Goal: Task Accomplishment & Management: Use online tool/utility

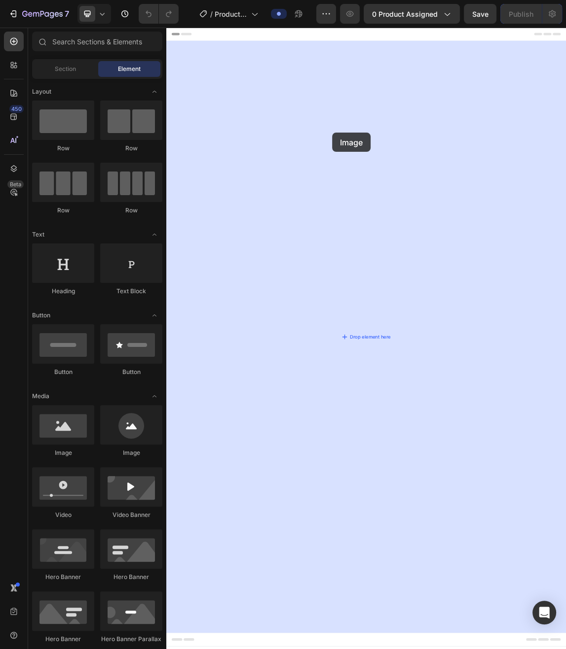
drag, startPoint x: 223, startPoint y: 464, endPoint x: 332, endPoint y: 133, distance: 349.1
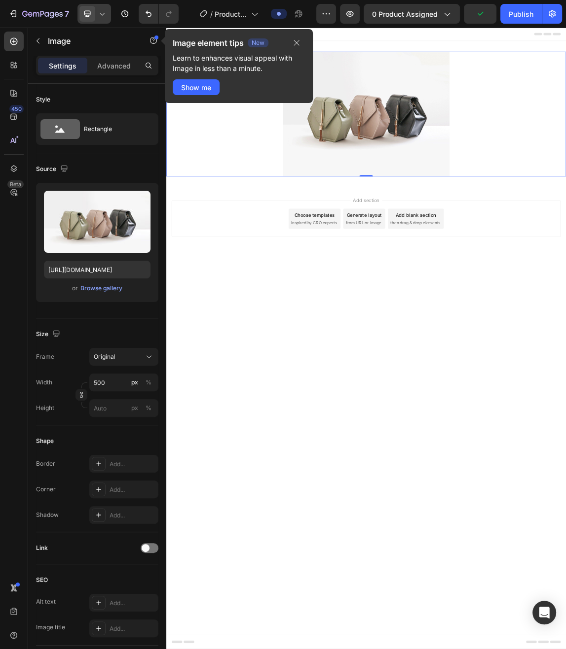
click at [104, 15] on icon at bounding box center [102, 14] width 10 height 10
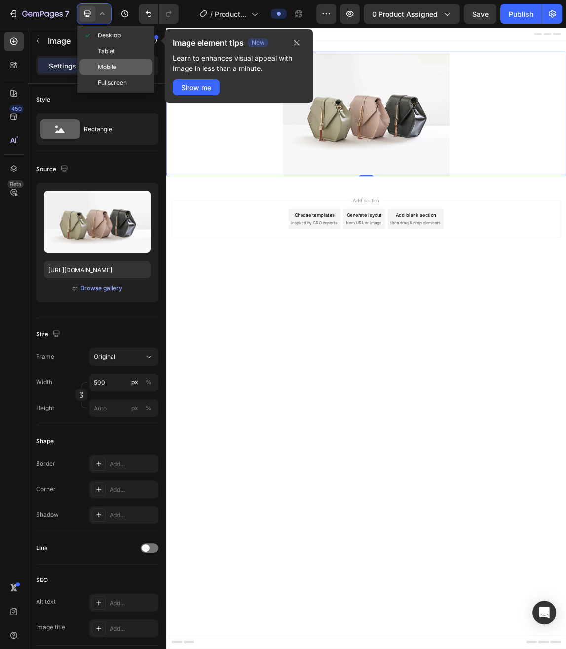
click at [118, 65] on div "Mobile" at bounding box center [115, 67] width 73 height 16
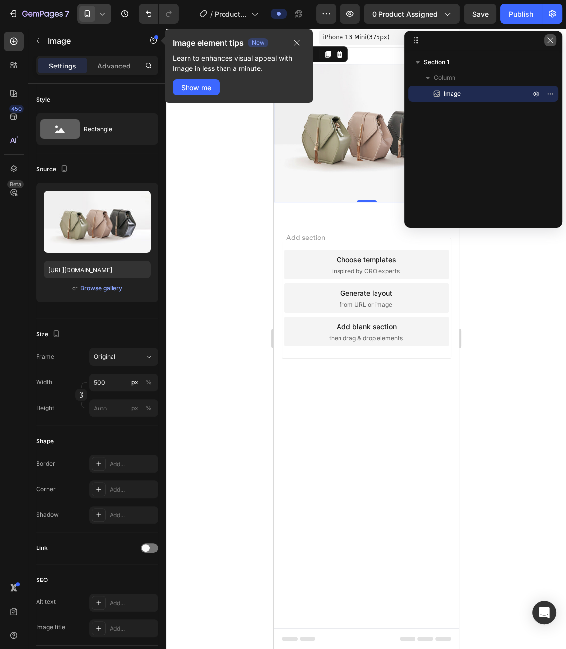
click at [551, 41] on icon "button" at bounding box center [550, 40] width 8 height 8
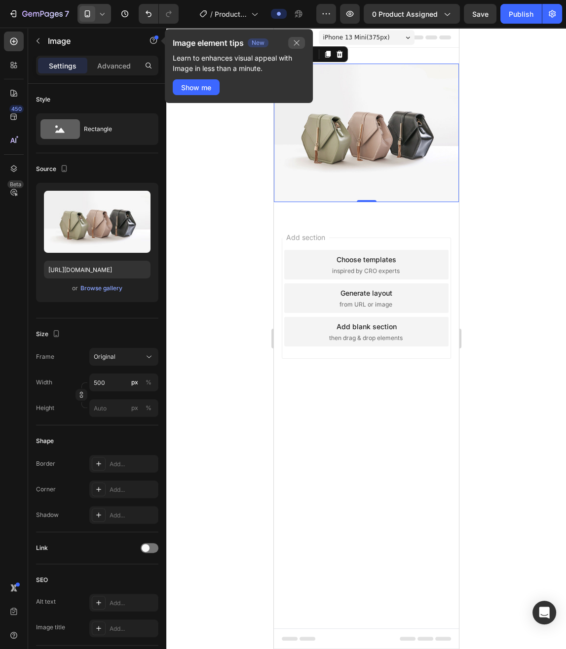
click at [295, 41] on icon "button" at bounding box center [296, 43] width 8 height 8
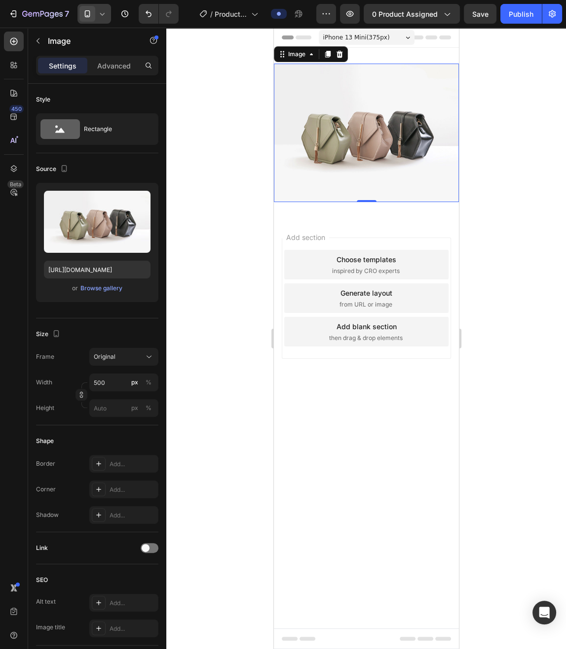
click at [316, 101] on img at bounding box center [365, 133] width 185 height 139
click at [294, 57] on div "Image" at bounding box center [295, 54] width 21 height 9
click at [104, 290] on div "Browse gallery" at bounding box center [101, 288] width 42 height 9
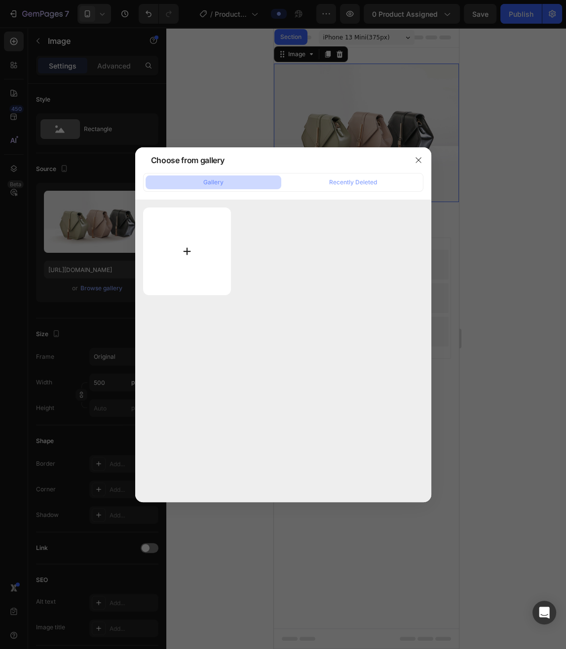
click at [211, 246] on input "file" at bounding box center [187, 252] width 88 height 88
type input "C:\fakepath\ChatGPT Image [DATE], 17_30_24.png"
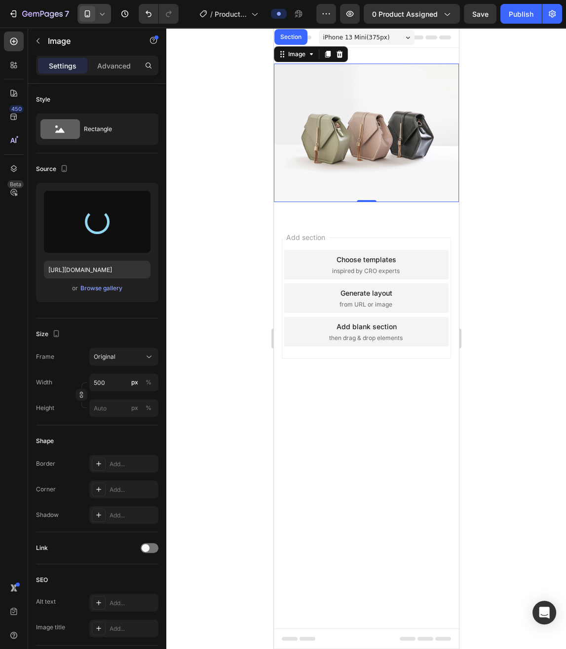
type input "[URL][DOMAIN_NAME]"
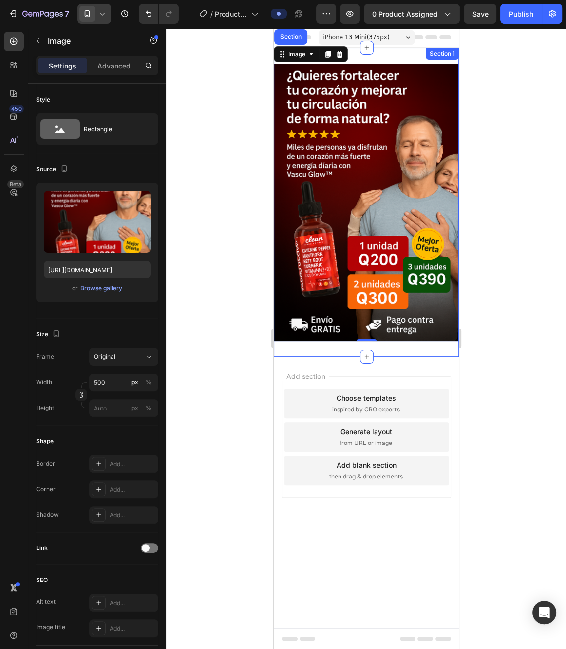
click at [379, 60] on div "Image Section 0 Section 1" at bounding box center [365, 202] width 185 height 309
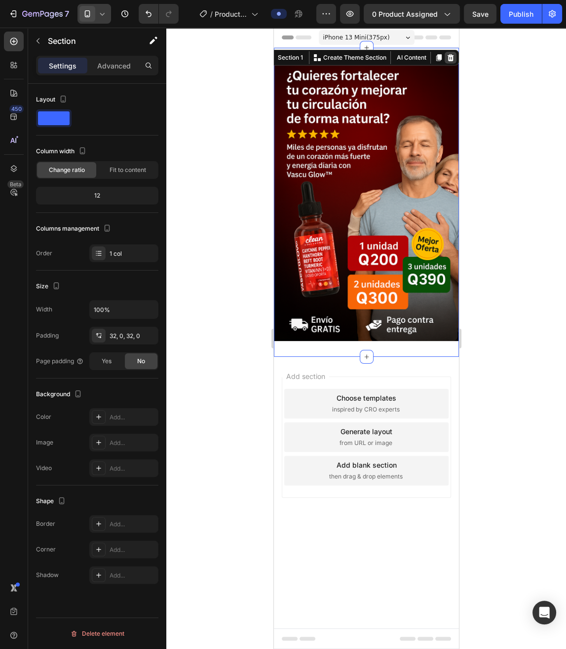
click at [450, 57] on icon at bounding box center [450, 57] width 6 height 7
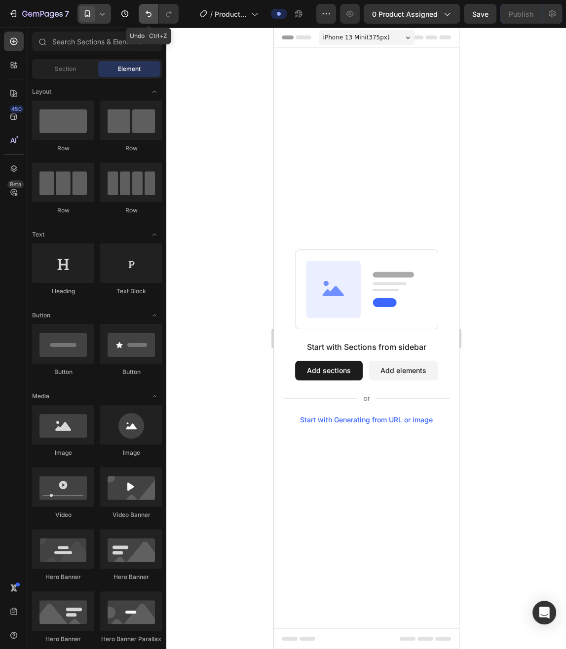
click at [142, 18] on button "Undo/Redo" at bounding box center [149, 14] width 20 height 20
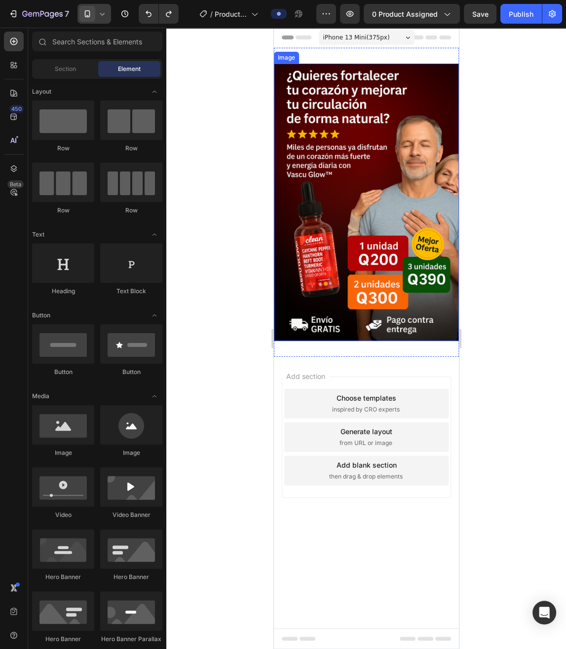
click at [366, 213] on img at bounding box center [365, 203] width 185 height 278
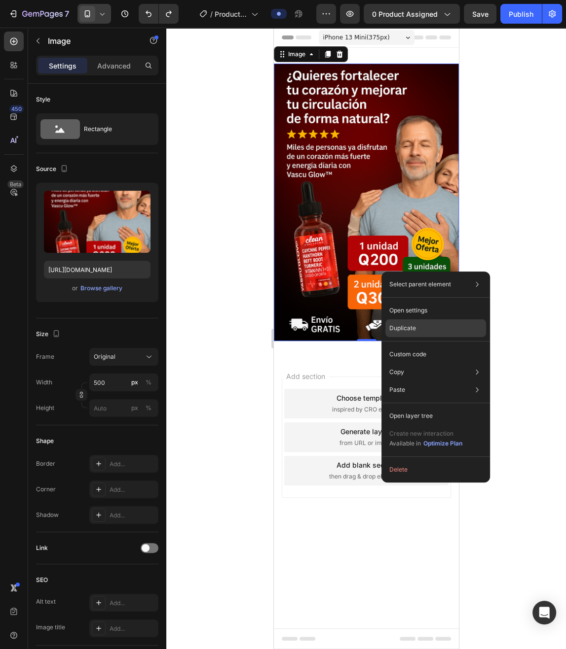
click at [420, 326] on div "Duplicate" at bounding box center [435, 328] width 101 height 18
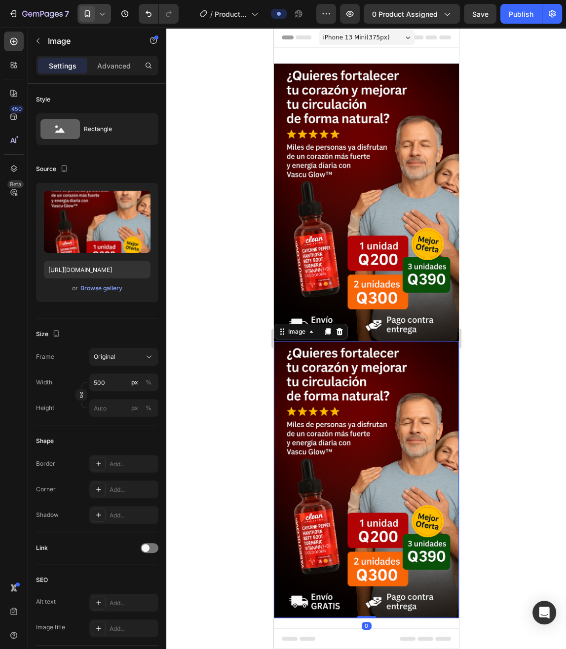
click at [324, 424] on img at bounding box center [365, 480] width 185 height 278
click at [100, 288] on div "Browse gallery" at bounding box center [101, 288] width 42 height 9
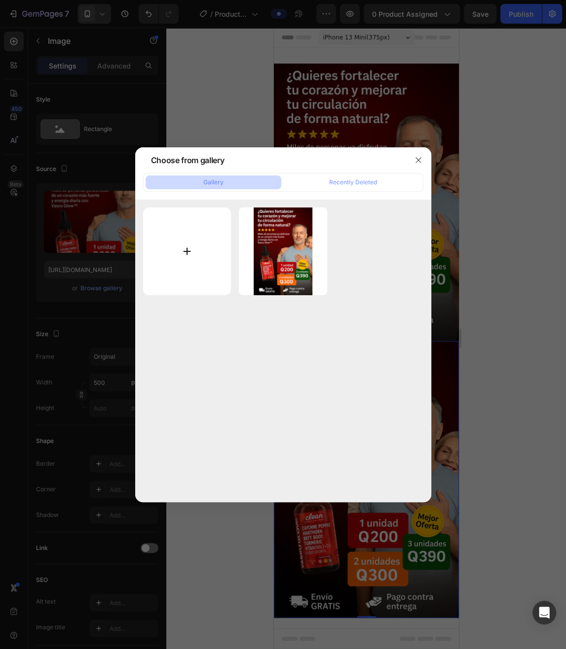
click at [197, 263] on input "file" at bounding box center [187, 252] width 88 height 88
type input "C:\fakepath\ChatGPT Image [DATE], 17_33_49.png"
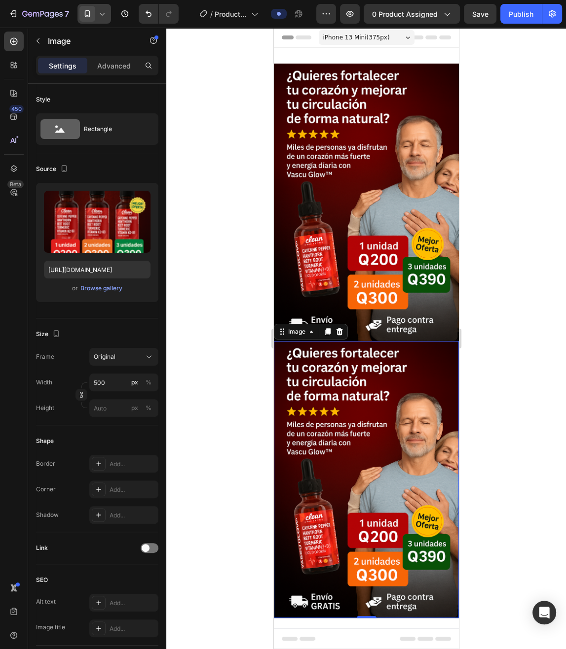
type input "[URL][DOMAIN_NAME]"
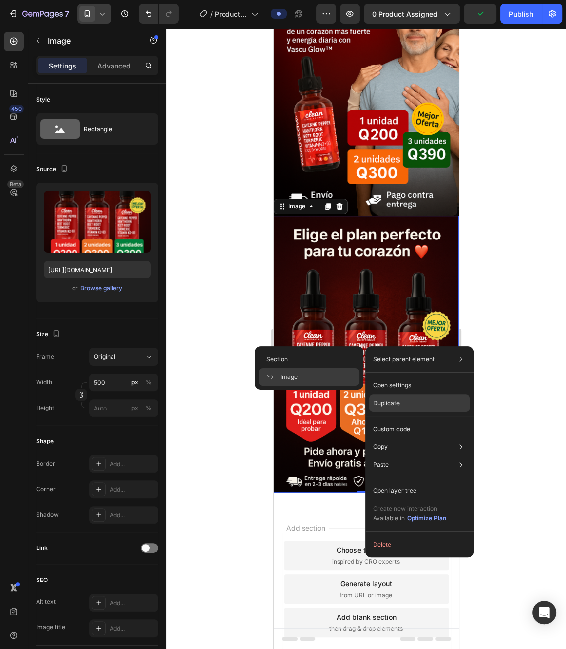
click at [402, 401] on div "Duplicate" at bounding box center [419, 403] width 101 height 18
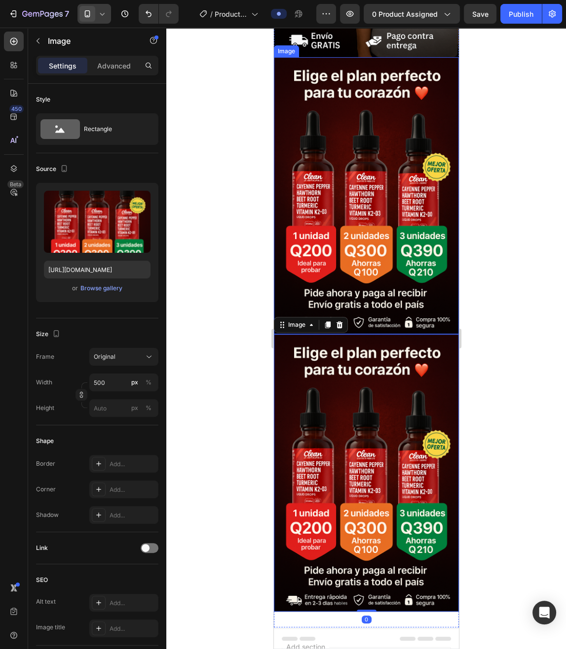
scroll to position [389, 0]
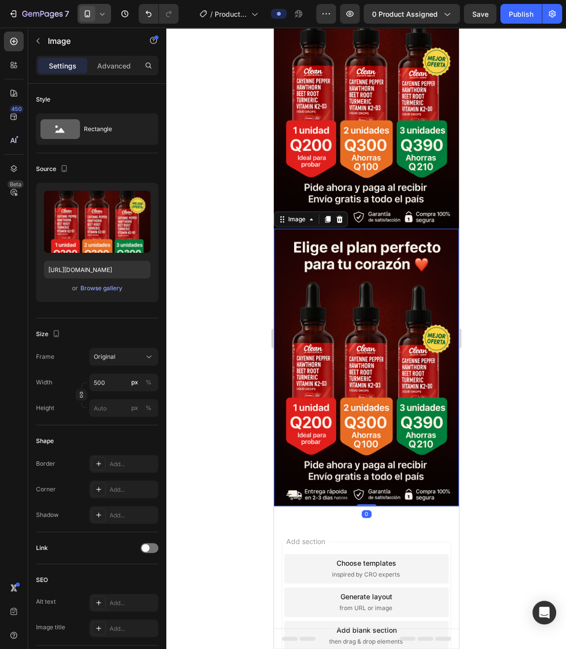
click at [378, 387] on img at bounding box center [365, 368] width 185 height 278
click at [99, 286] on div "Browse gallery" at bounding box center [101, 288] width 42 height 9
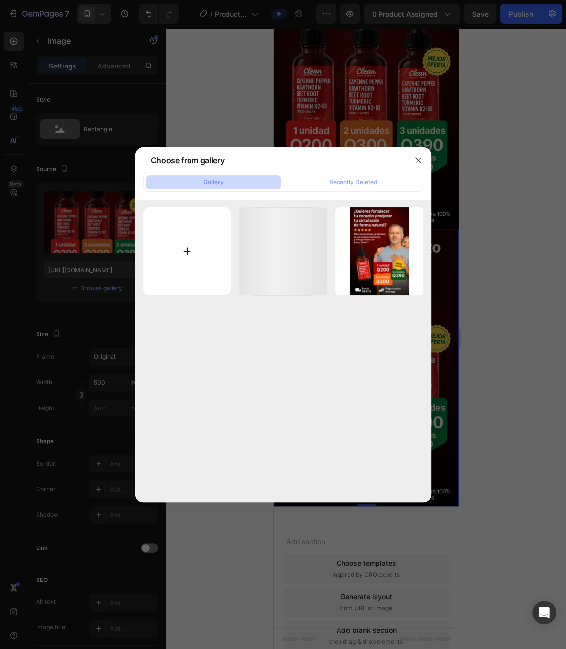
click at [210, 264] on input "file" at bounding box center [187, 252] width 88 height 88
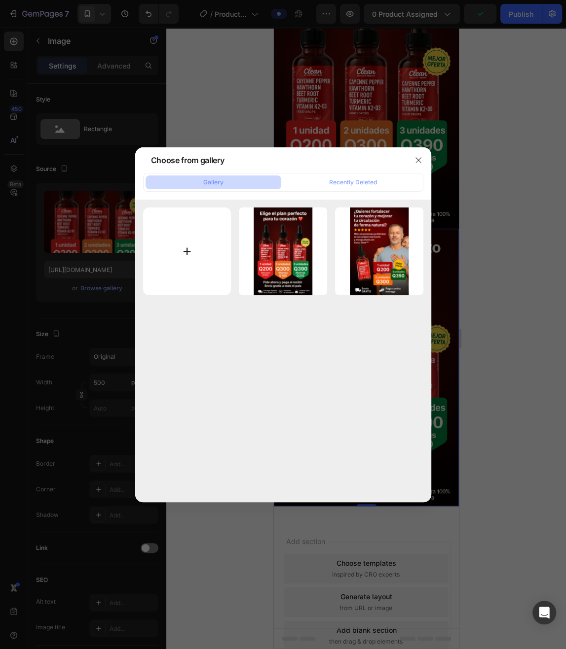
type input "C:\fakepath\ChatGPT Image [DATE], 18_34_56.png"
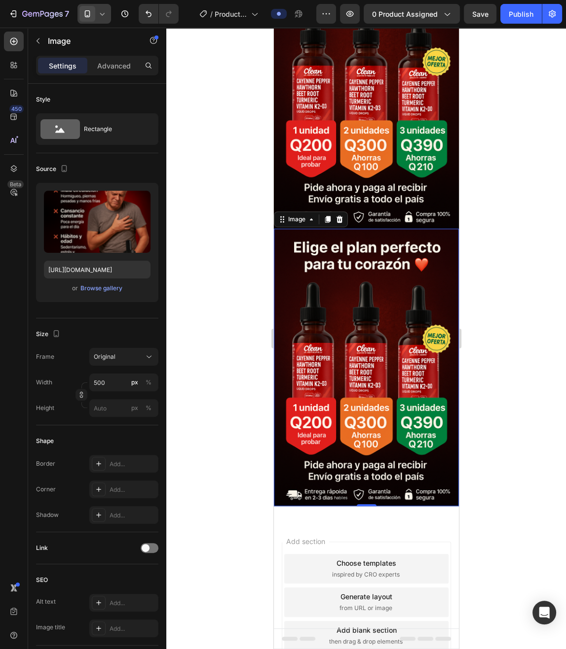
type input "[URL][DOMAIN_NAME]"
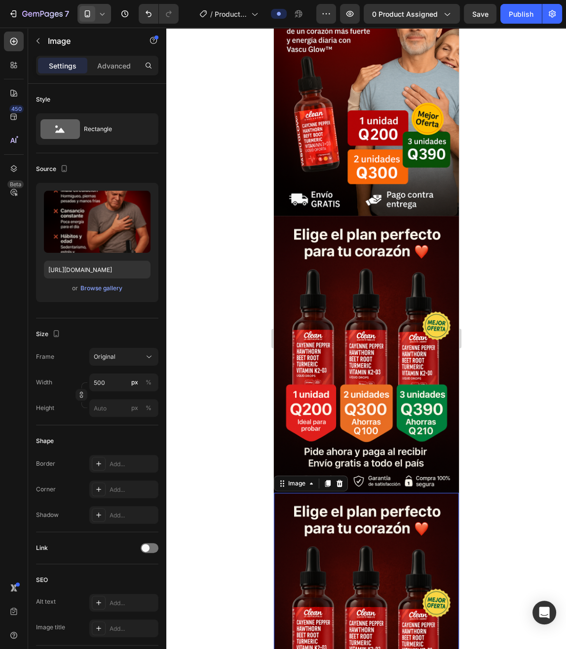
scroll to position [337, 0]
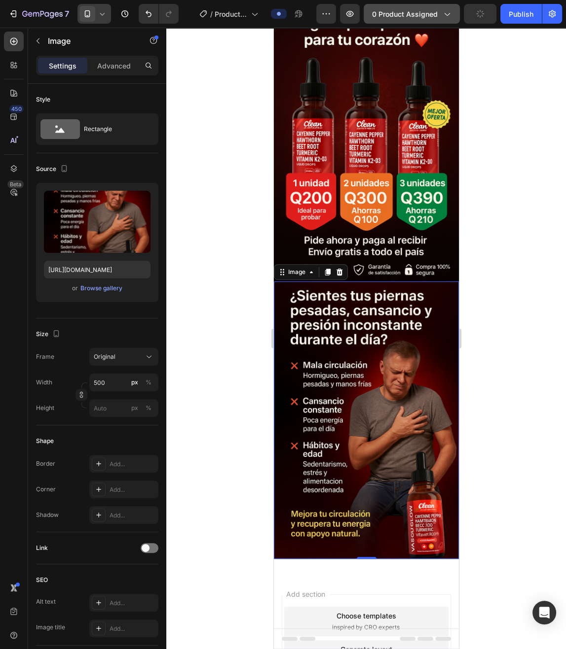
click at [448, 14] on icon "button" at bounding box center [446, 14] width 5 height 3
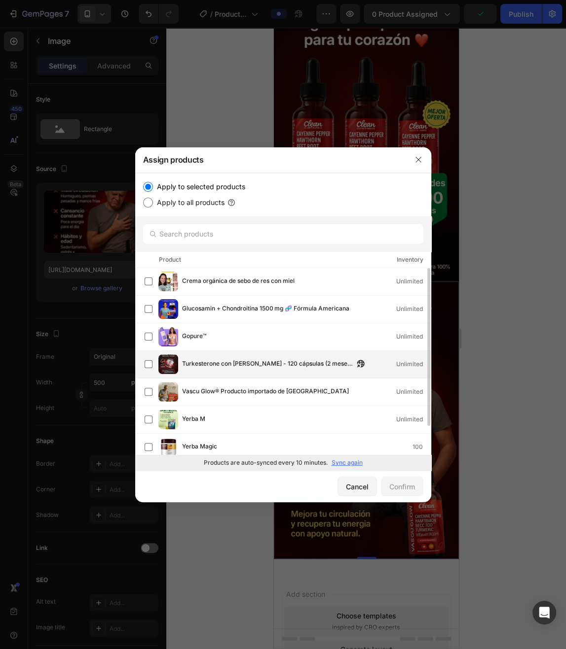
scroll to position [0, 0]
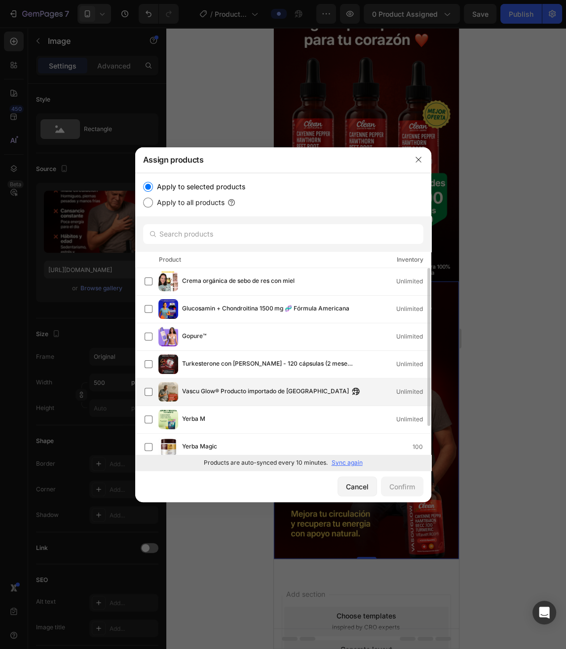
click at [249, 390] on span "Vascu Glow® Producto importado de [GEOGRAPHIC_DATA]" at bounding box center [265, 392] width 167 height 11
click at [400, 485] on div "Confirm" at bounding box center [402, 487] width 26 height 10
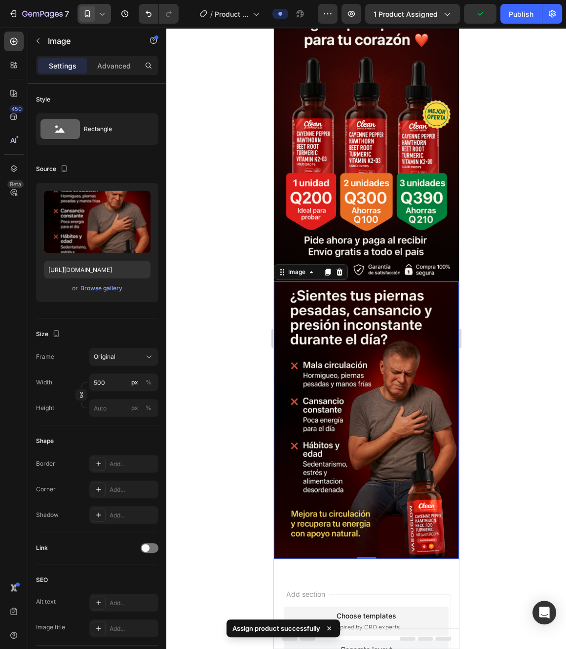
scroll to position [403, 0]
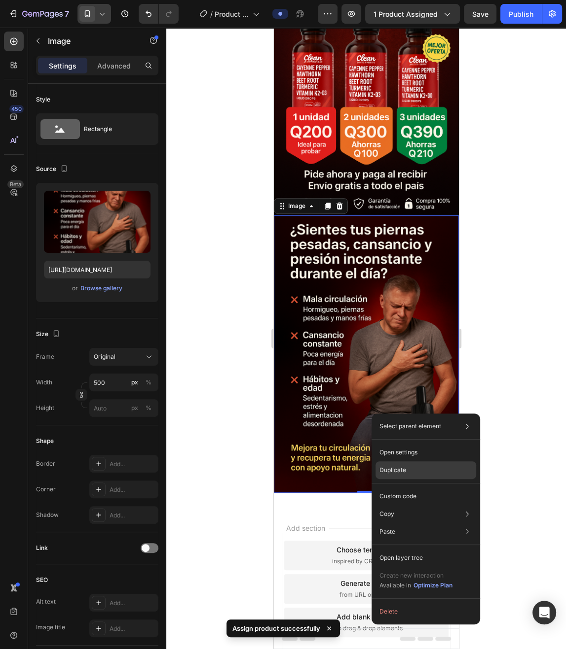
click at [414, 472] on div "Duplicate" at bounding box center [425, 470] width 101 height 18
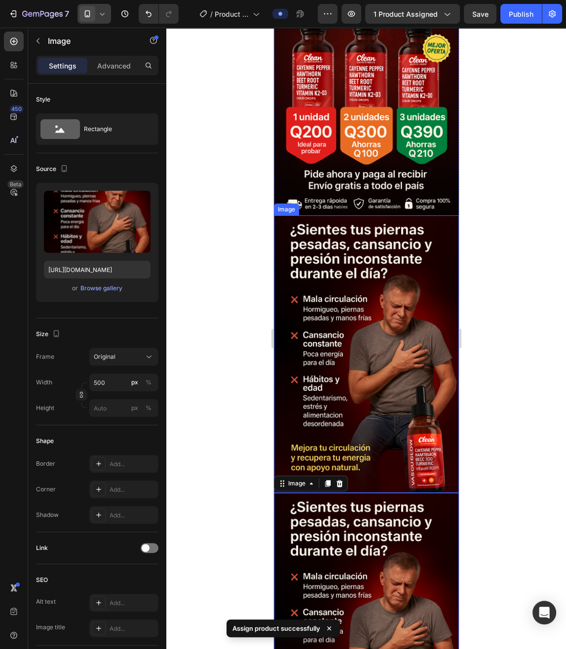
scroll to position [614, 0]
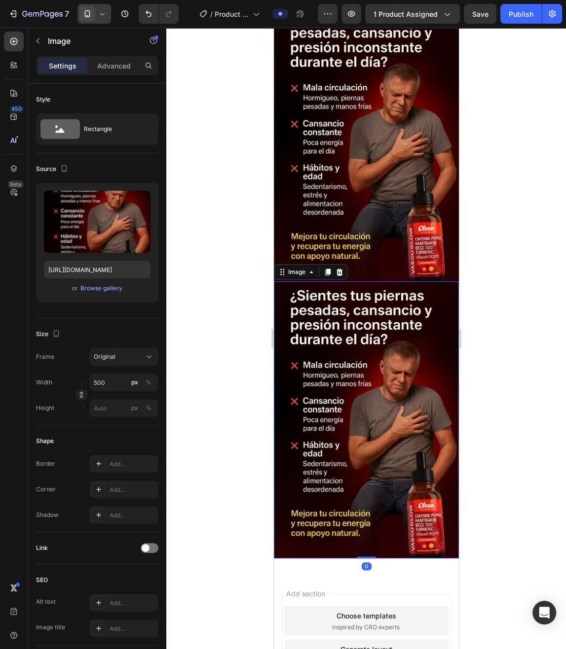
click at [345, 409] on img at bounding box center [365, 421] width 185 height 278
click at [92, 288] on div "Browse gallery" at bounding box center [101, 288] width 42 height 9
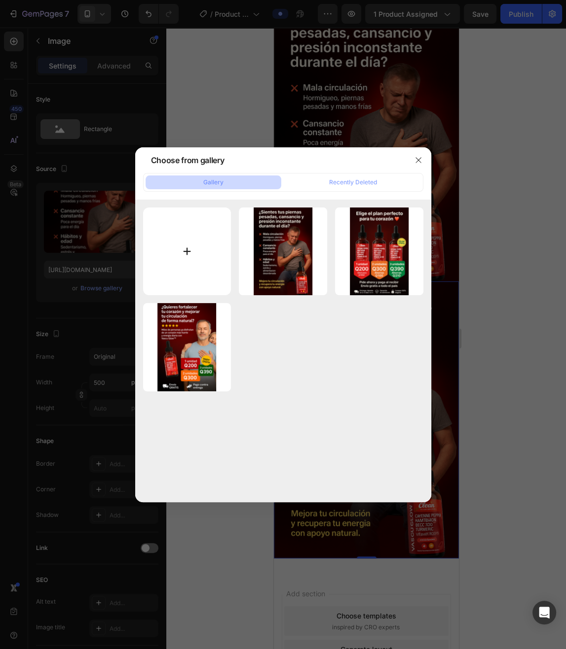
click at [195, 252] on input "file" at bounding box center [187, 252] width 88 height 88
type input "C:\fakepath\ChatGPT Image [DATE], 18_38_38.png"
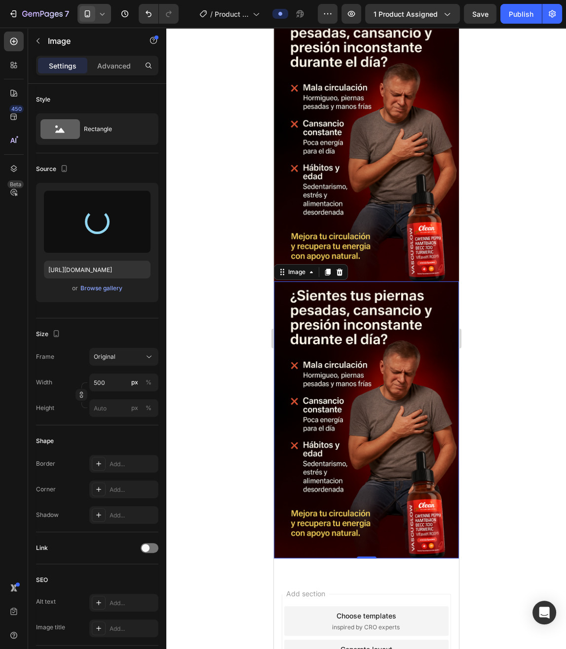
type input "[URL][DOMAIN_NAME]"
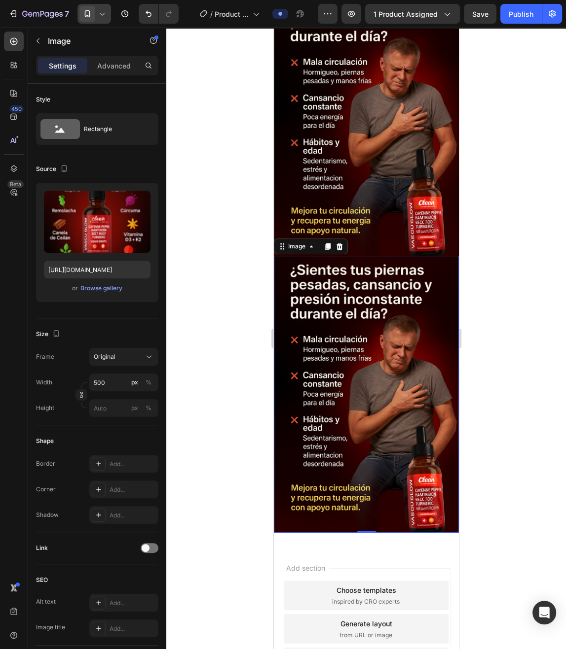
scroll to position [701, 0]
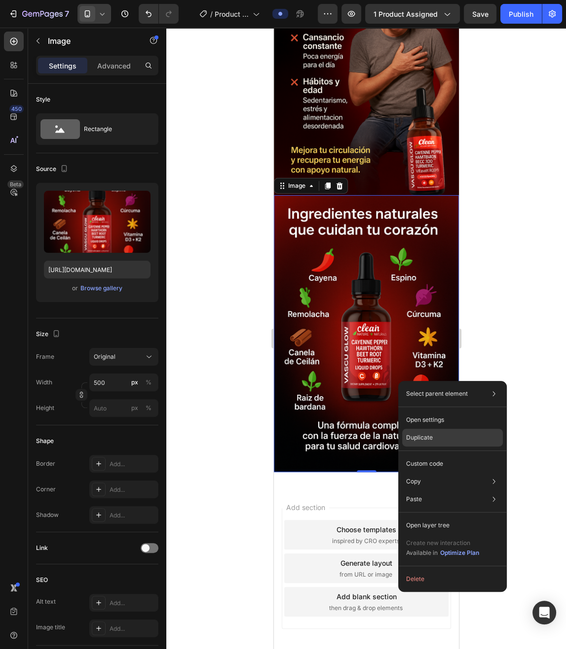
click at [429, 438] on p "Duplicate" at bounding box center [419, 437] width 27 height 9
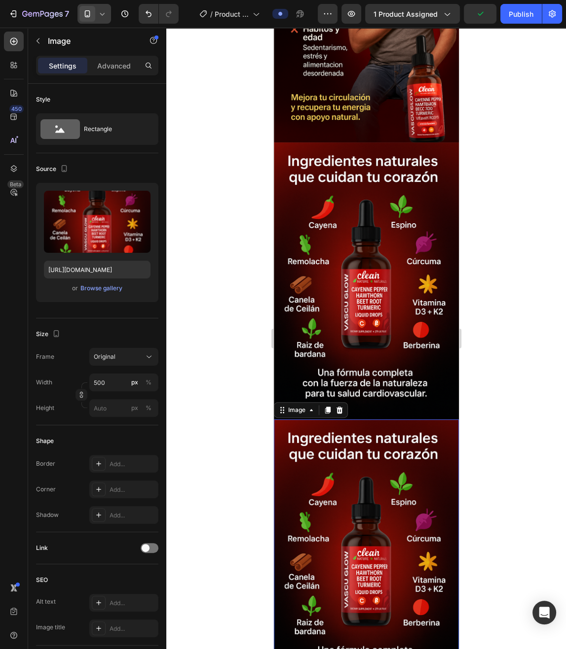
scroll to position [912, 0]
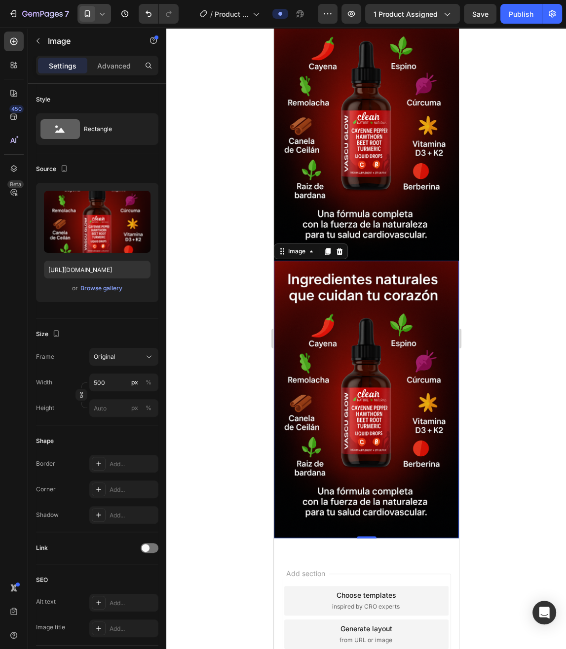
click at [363, 433] on img at bounding box center [365, 400] width 185 height 278
click at [105, 287] on div "Browse gallery" at bounding box center [101, 288] width 42 height 9
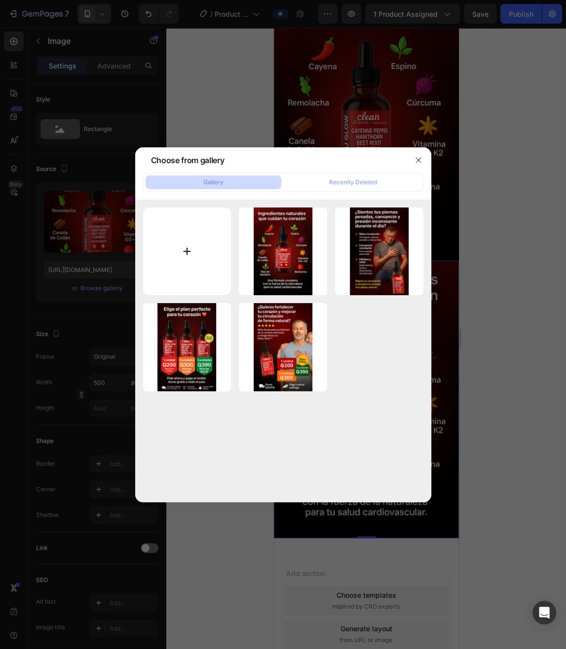
click at [197, 261] on input "file" at bounding box center [187, 252] width 88 height 88
type input "C:\fakepath\ChatGPT Image [DATE], 18_40_10.png"
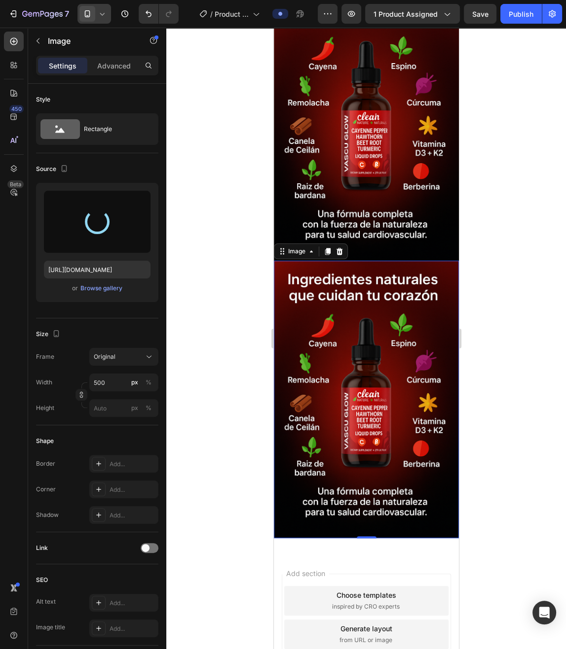
type input "[URL][DOMAIN_NAME]"
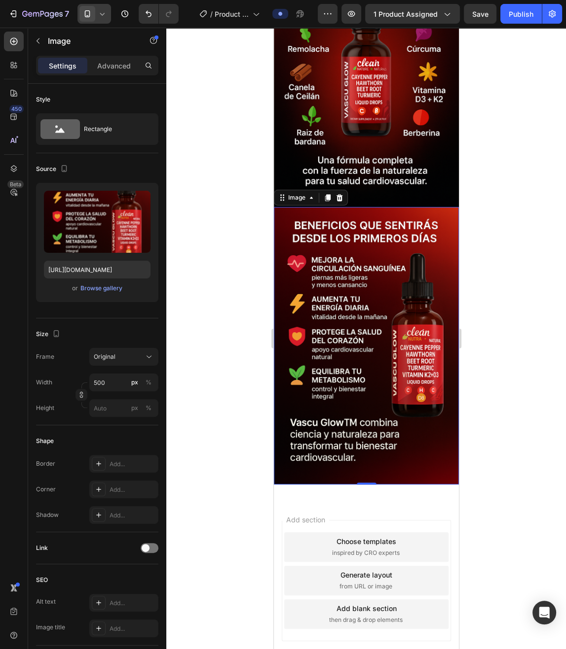
scroll to position [978, 0]
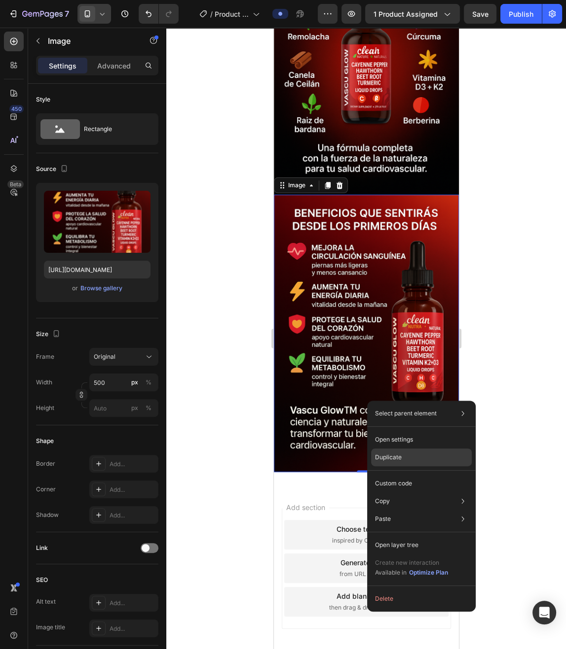
click at [400, 453] on div "Duplicate" at bounding box center [421, 458] width 101 height 18
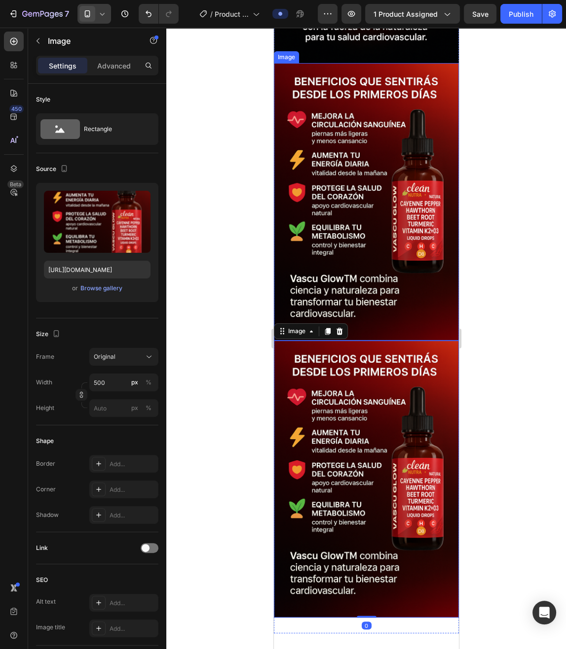
scroll to position [1136, 0]
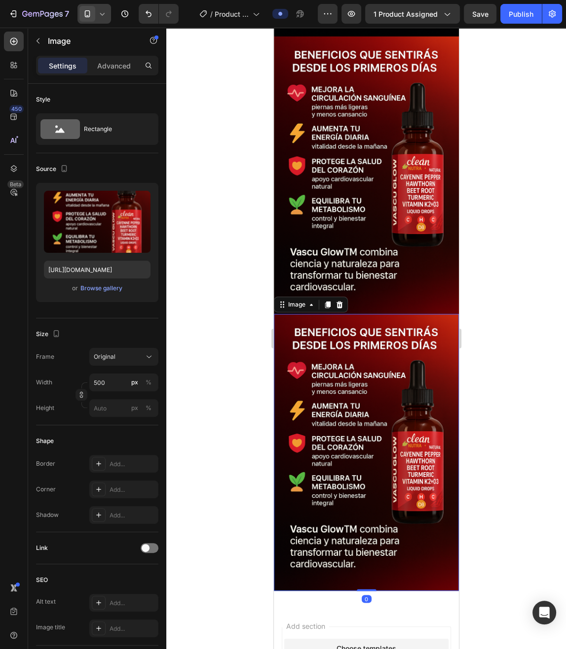
click at [359, 424] on img at bounding box center [365, 453] width 185 height 278
click at [106, 293] on div "Browse gallery" at bounding box center [101, 288] width 42 height 9
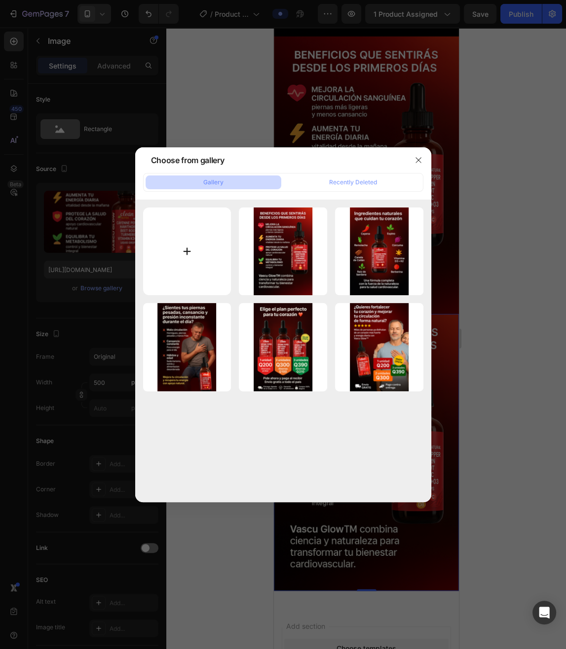
click at [215, 233] on input "file" at bounding box center [187, 252] width 88 height 88
type input "C:\fakepath\ChatGPT Image [DATE], 18_45_08.png"
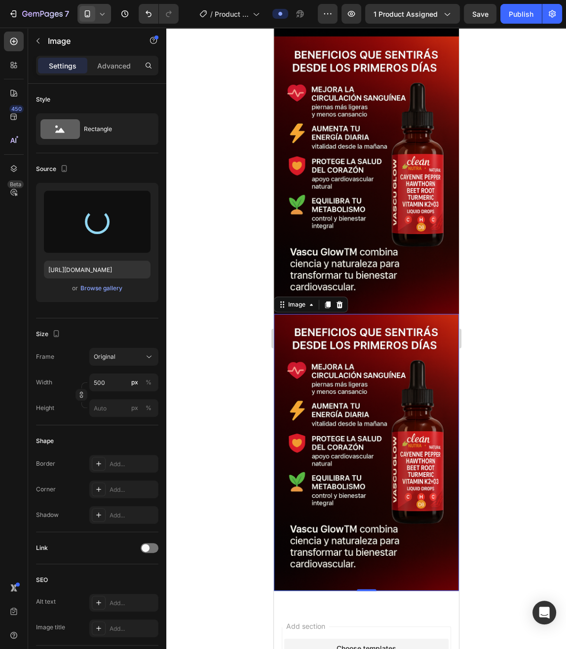
type input "[URL][DOMAIN_NAME]"
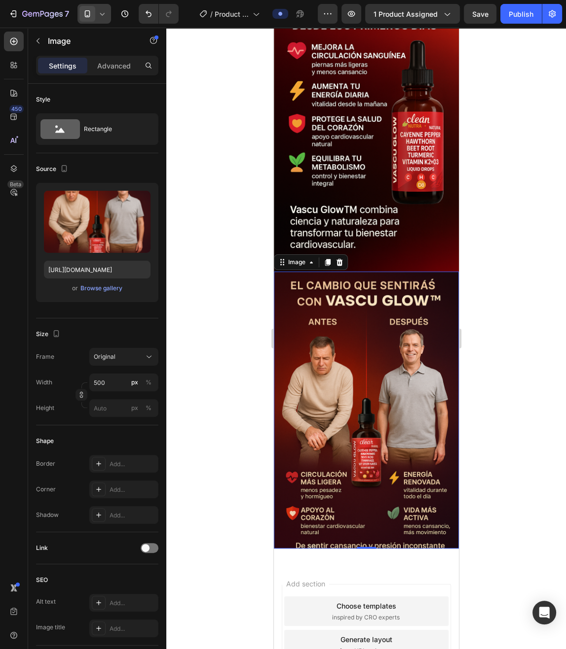
scroll to position [1256, 0]
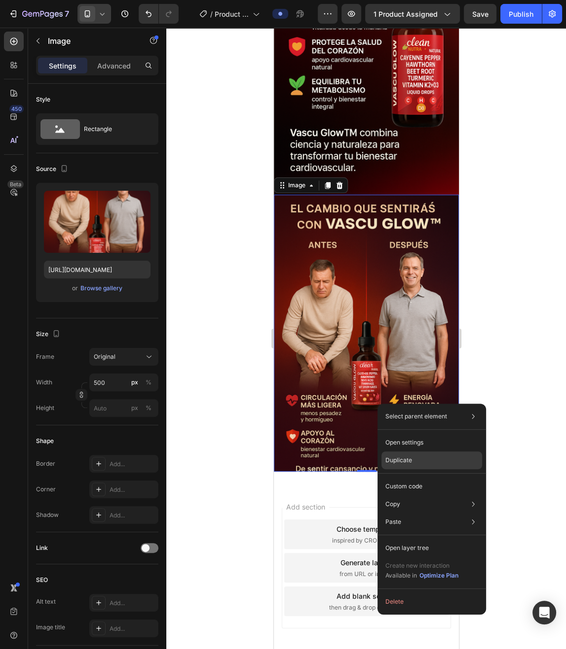
click at [414, 458] on div "Duplicate" at bounding box center [431, 461] width 101 height 18
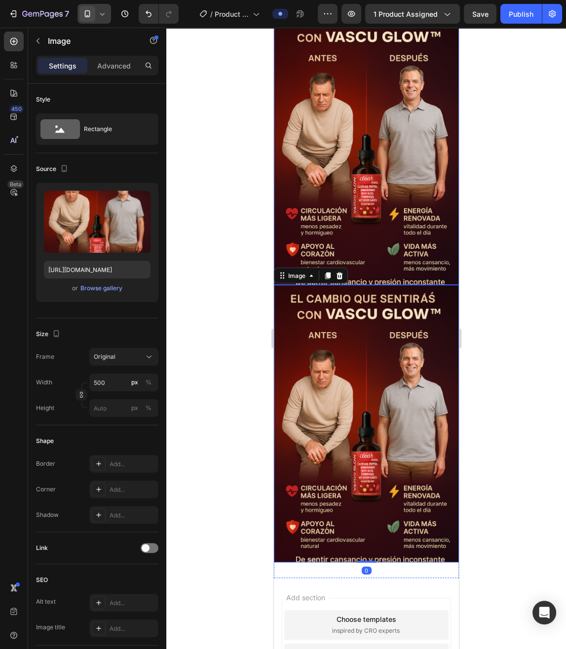
scroll to position [1467, 0]
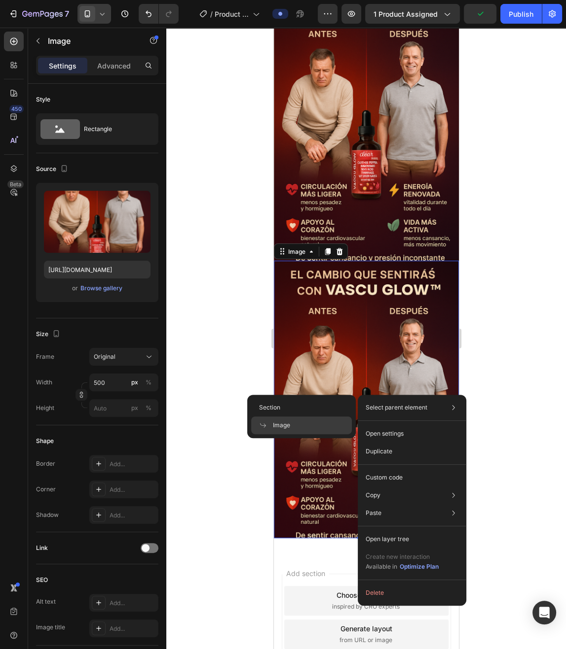
click at [355, 337] on img at bounding box center [365, 400] width 185 height 278
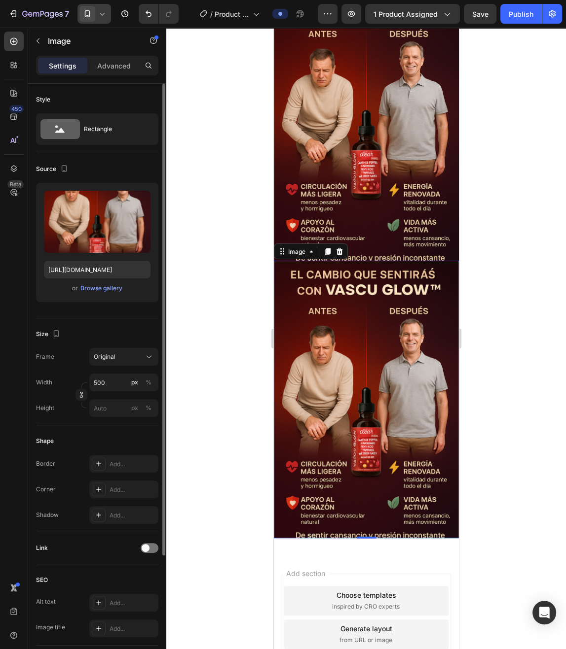
click at [102, 283] on div "or Browse gallery" at bounding box center [97, 289] width 106 height 12
click at [96, 288] on div "Browse gallery" at bounding box center [101, 288] width 42 height 9
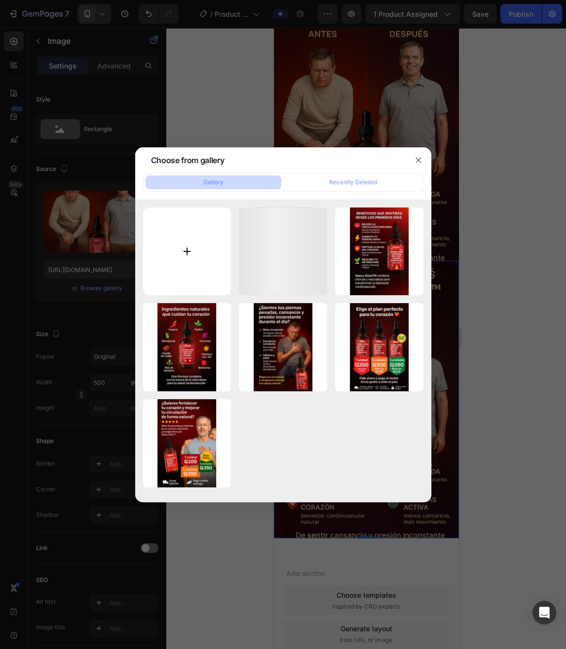
click at [178, 228] on input "file" at bounding box center [187, 252] width 88 height 88
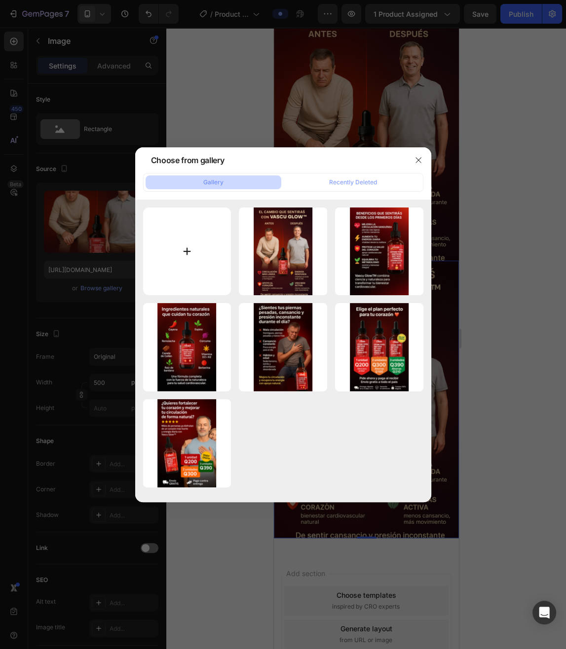
type input "C:\fakepath\ChatGPT Image [DATE], 18_48_20.png"
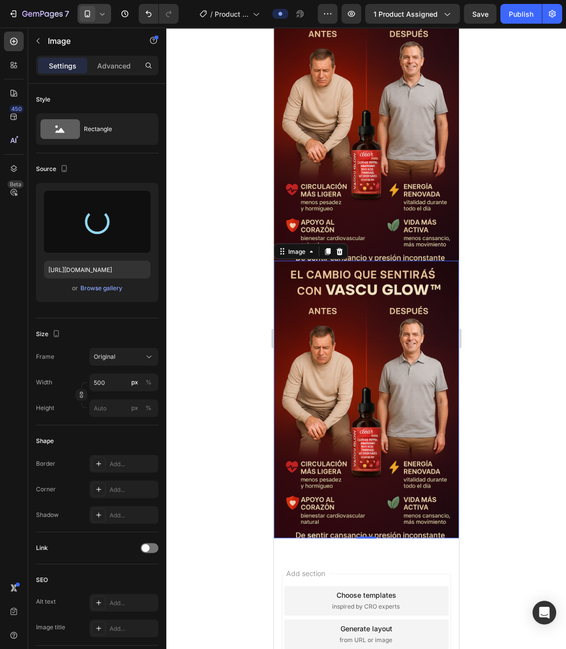
type input "[URL][DOMAIN_NAME]"
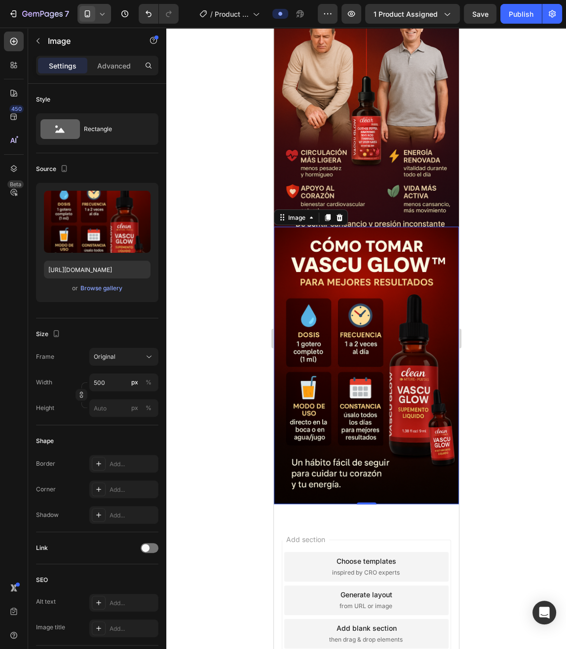
scroll to position [1533, 0]
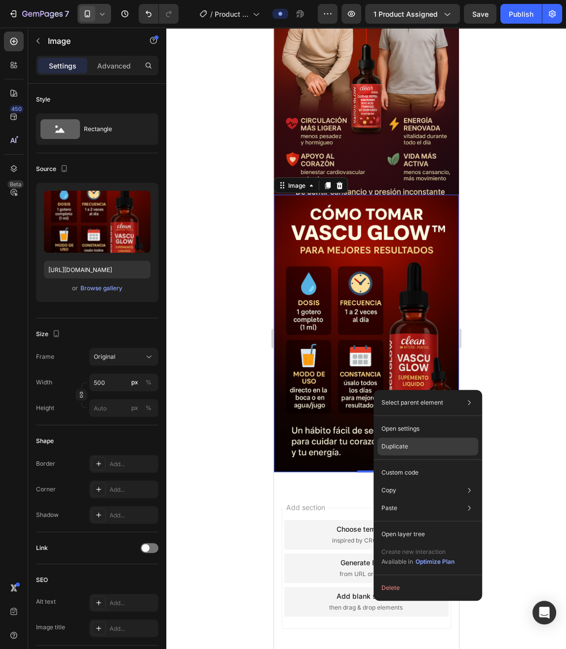
click at [405, 445] on p "Duplicate" at bounding box center [394, 446] width 27 height 9
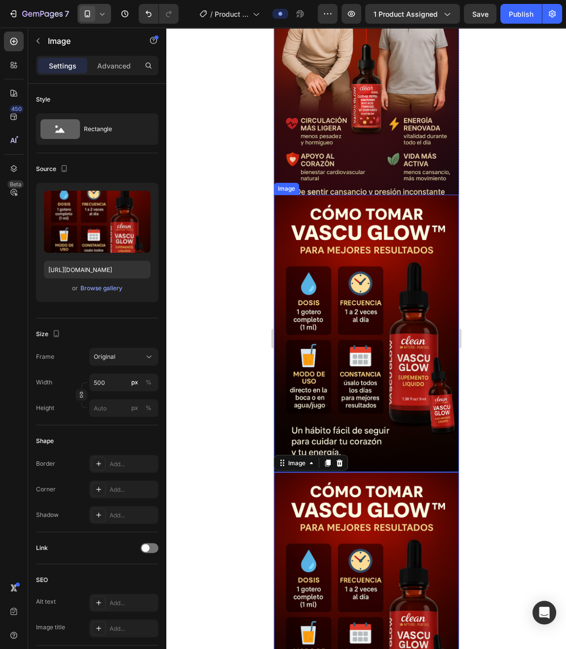
scroll to position [1744, 0]
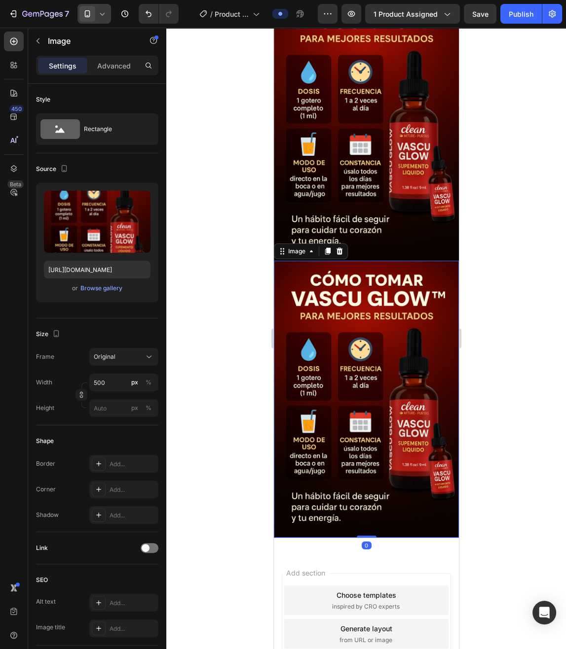
drag, startPoint x: 356, startPoint y: 358, endPoint x: 337, endPoint y: 346, distance: 22.6
click at [356, 357] on img at bounding box center [365, 400] width 185 height 278
click at [110, 291] on div "Browse gallery" at bounding box center [101, 288] width 42 height 9
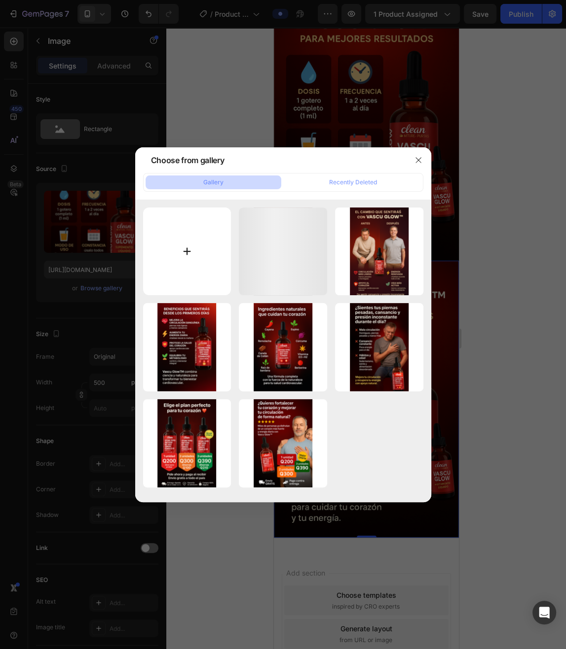
click at [211, 243] on input "file" at bounding box center [187, 252] width 88 height 88
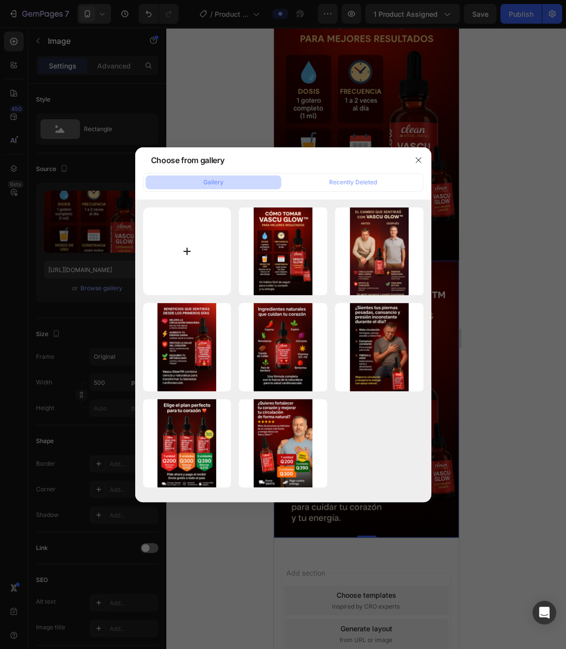
type input "C:\fakepath\ChatGPT Image [DATE], 18_53_50.png"
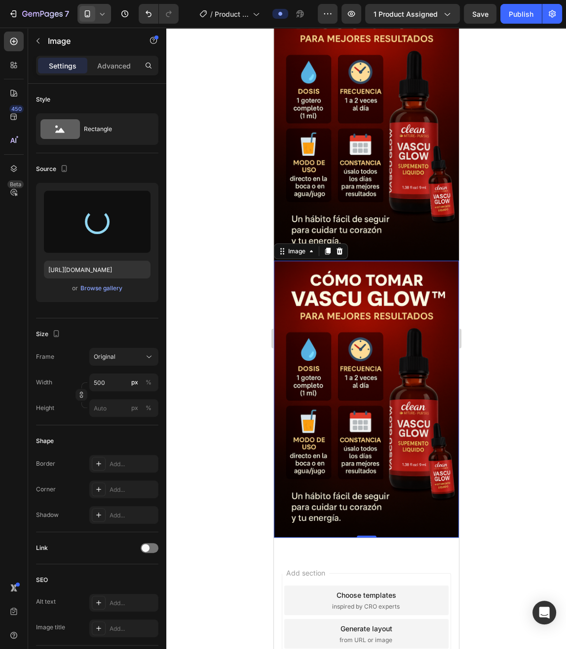
type input "[URL][DOMAIN_NAME]"
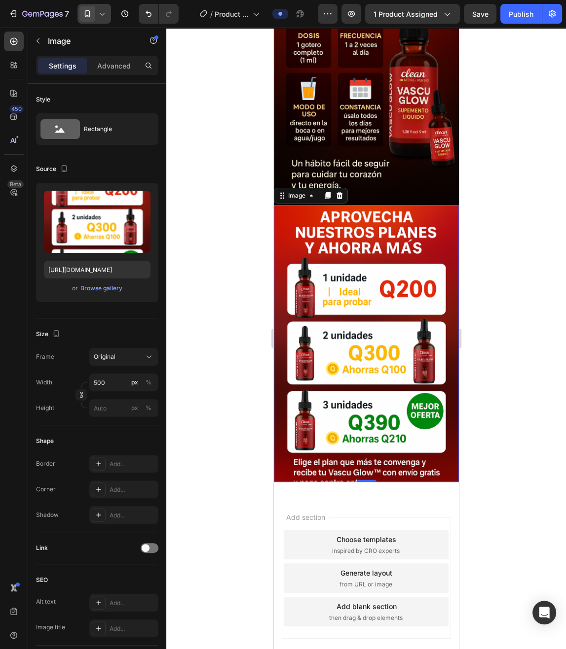
scroll to position [1810, 0]
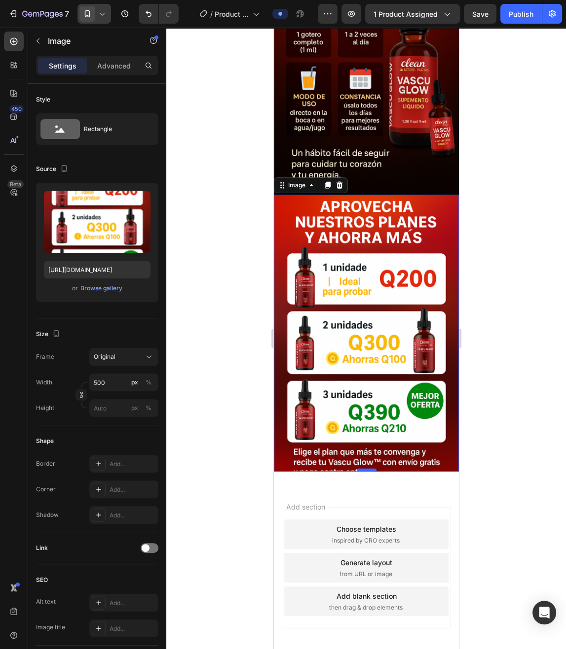
drag, startPoint x: 372, startPoint y: 471, endPoint x: 371, endPoint y: 479, distance: 7.9
click at [371, 472] on div at bounding box center [366, 470] width 20 height 3
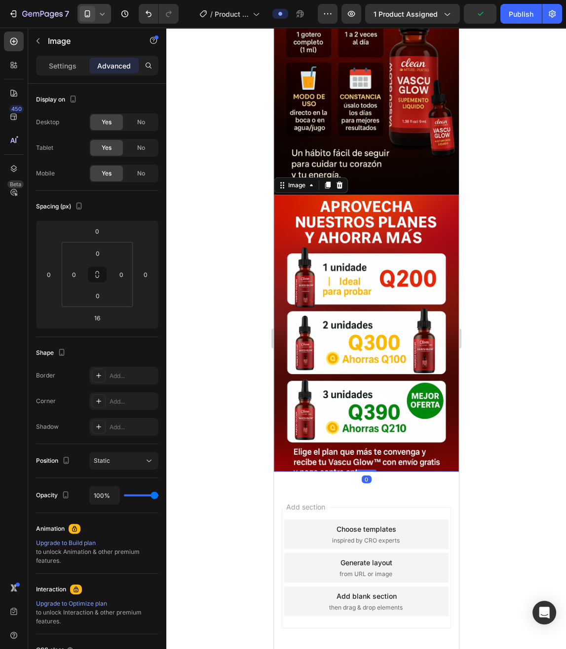
drag, startPoint x: 369, startPoint y: 480, endPoint x: 369, endPoint y: 468, distance: 12.3
click at [369, 468] on div "Image 0" at bounding box center [365, 334] width 185 height 278
type input "0"
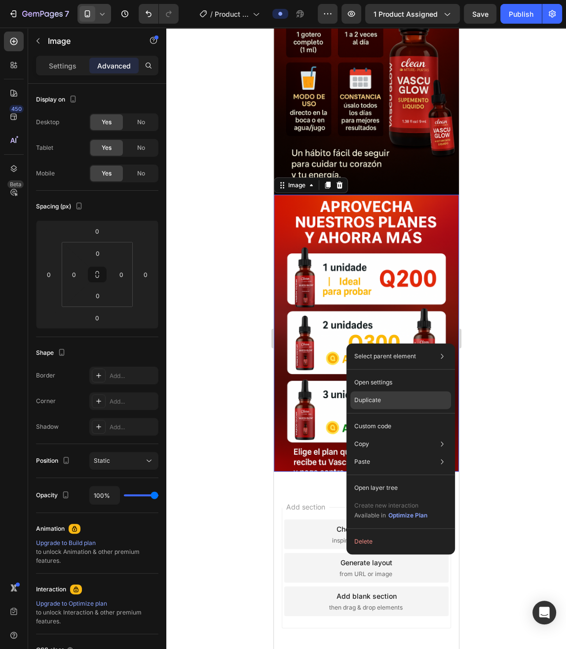
click at [389, 409] on div "Duplicate" at bounding box center [400, 400] width 101 height 18
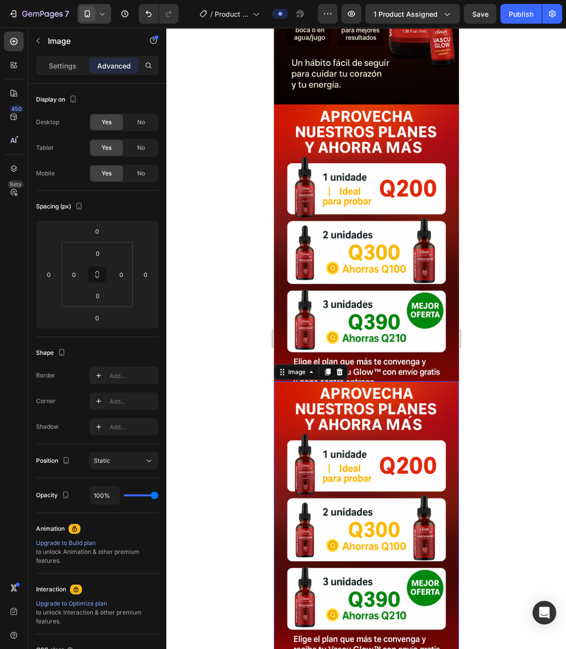
scroll to position [1916, 0]
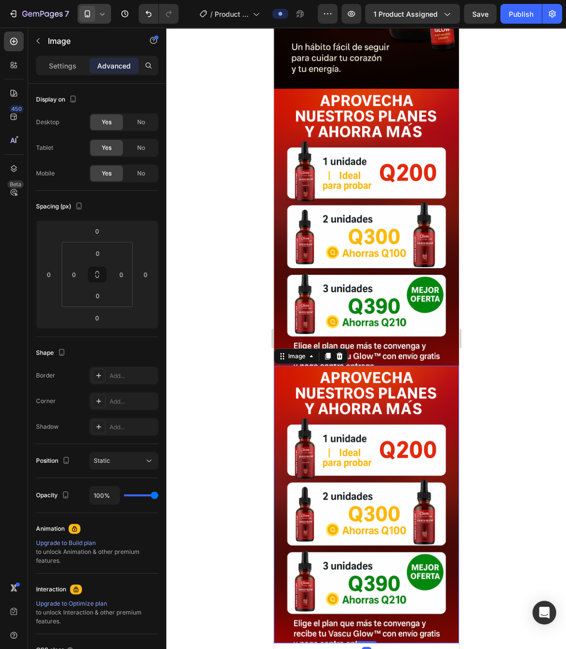
click at [366, 454] on img at bounding box center [365, 505] width 185 height 278
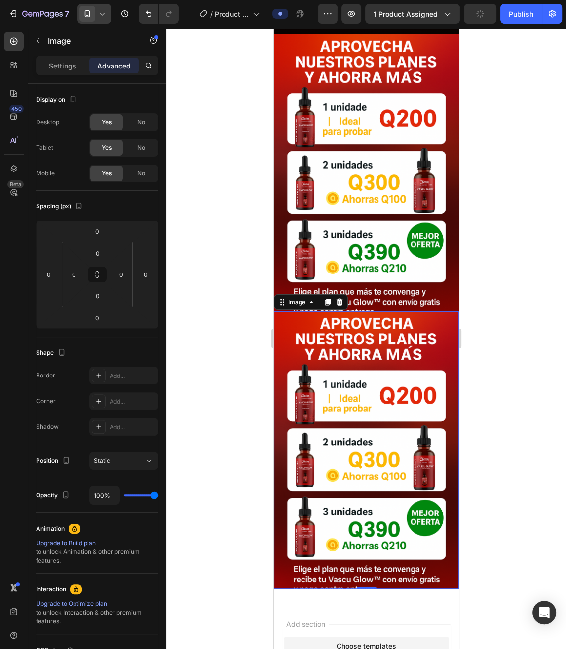
scroll to position [1969, 0]
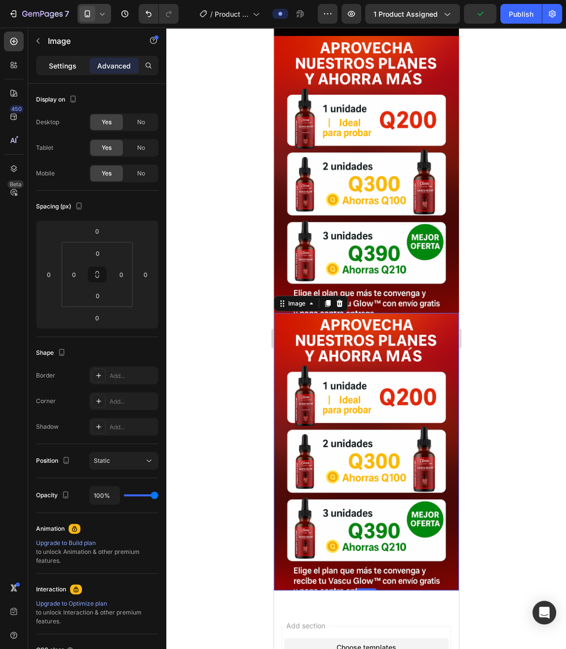
click at [66, 69] on p "Settings" at bounding box center [63, 66] width 28 height 10
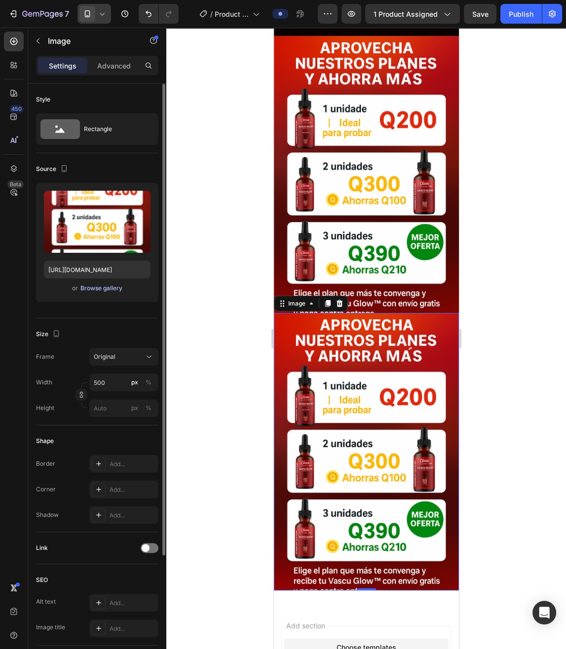
click at [100, 289] on div "Browse gallery" at bounding box center [101, 288] width 42 height 9
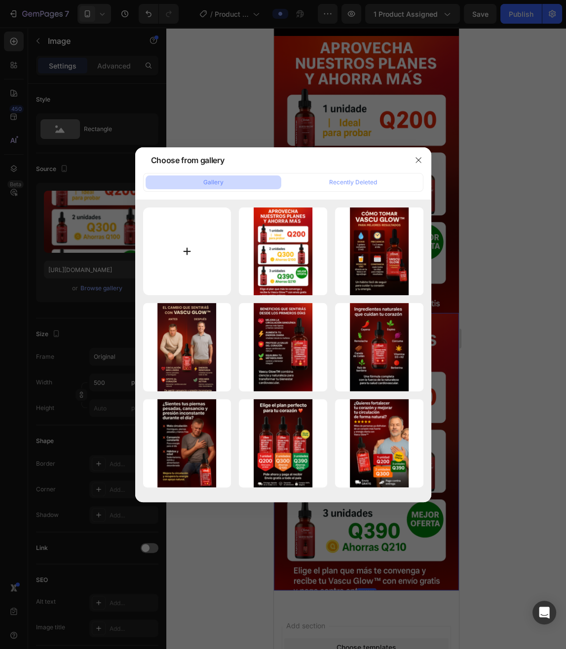
click at [181, 258] on input "file" at bounding box center [187, 252] width 88 height 88
type input "C:\fakepath\ChatGPT Image [DATE], 18_57_24.png"
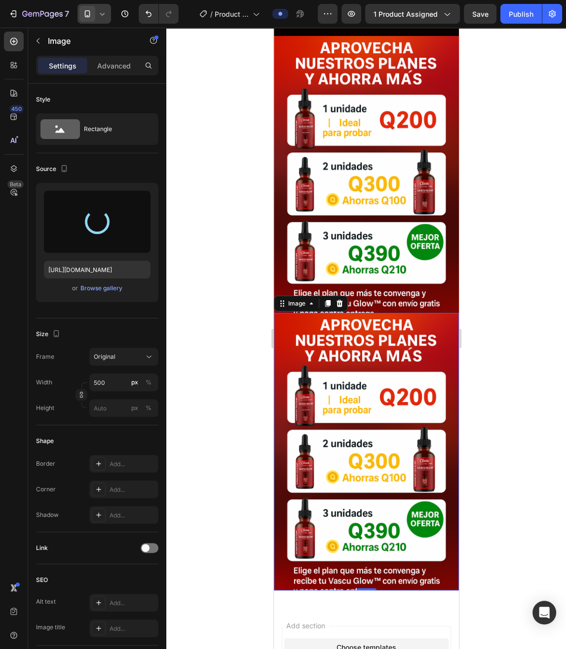
type input "[URL][DOMAIN_NAME]"
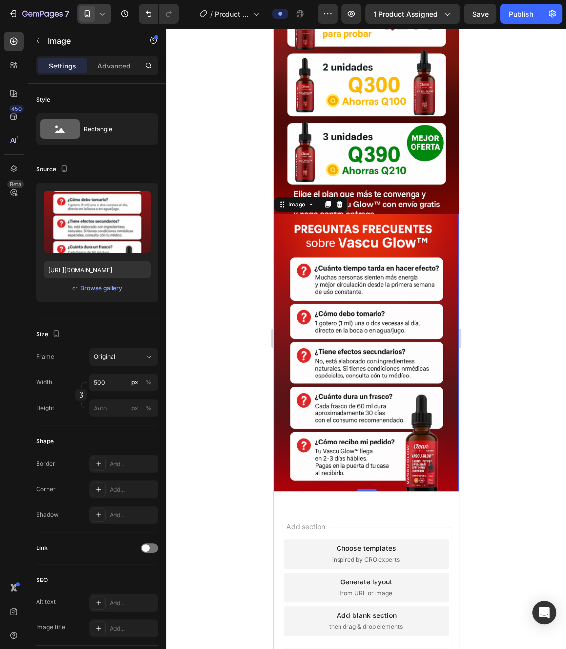
scroll to position [2075, 0]
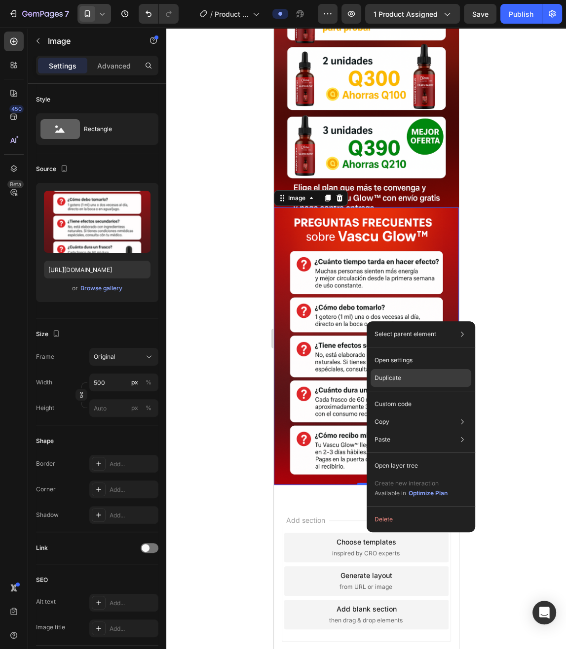
click at [398, 383] on p "Duplicate" at bounding box center [387, 378] width 27 height 9
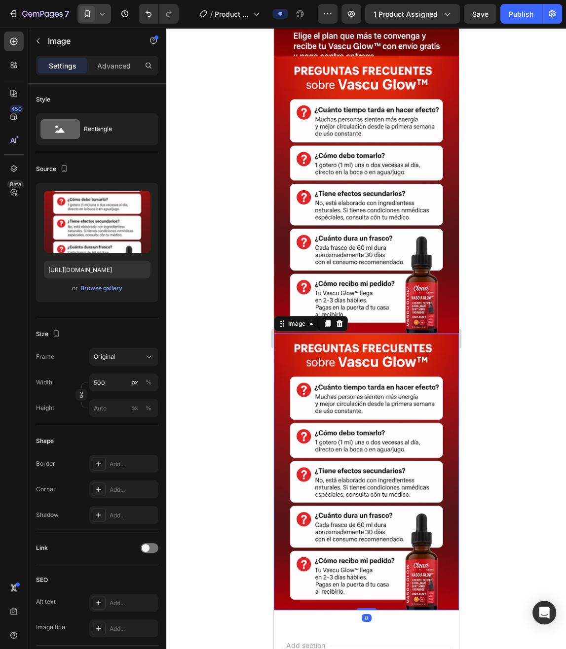
scroll to position [2233, 0]
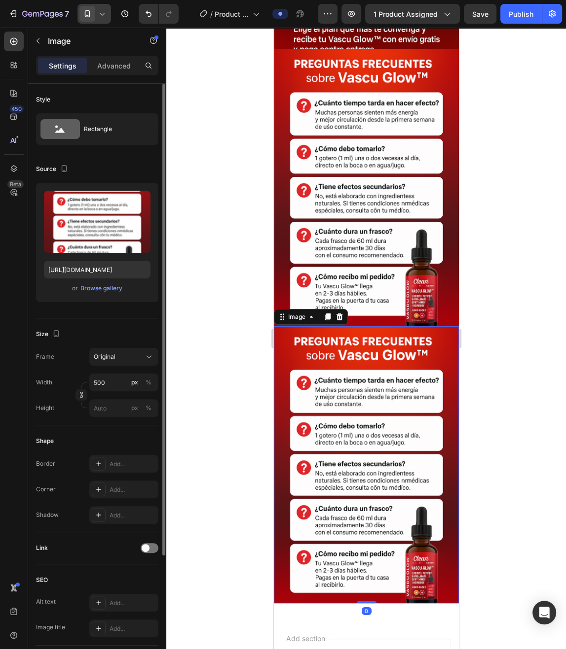
click at [99, 294] on div "or Browse gallery" at bounding box center [97, 289] width 106 height 12
click at [104, 283] on div "or Browse gallery" at bounding box center [97, 289] width 106 height 12
click at [103, 287] on div "Browse gallery" at bounding box center [101, 288] width 42 height 9
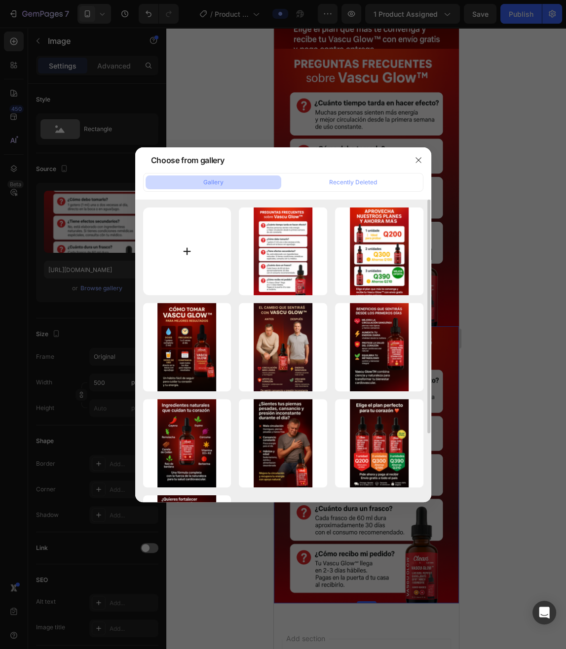
click at [182, 252] on input "file" at bounding box center [187, 252] width 88 height 88
type input "C:\fakepath\ChatGPT Image [DATE], 19_01_21.png"
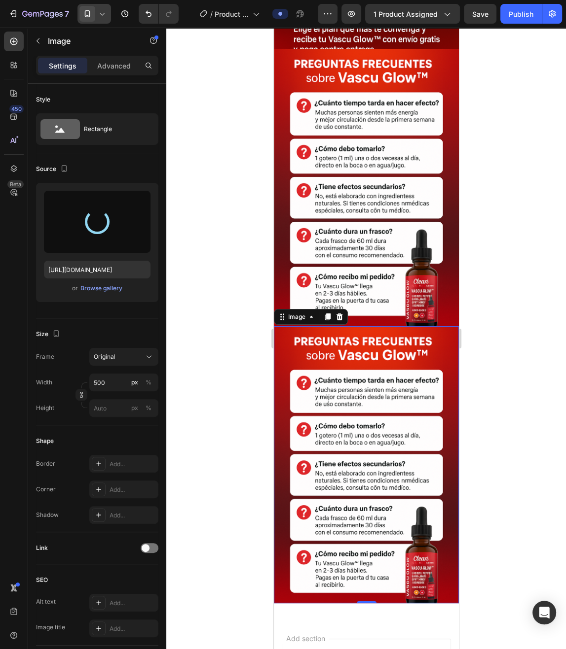
type input "[URL][DOMAIN_NAME]"
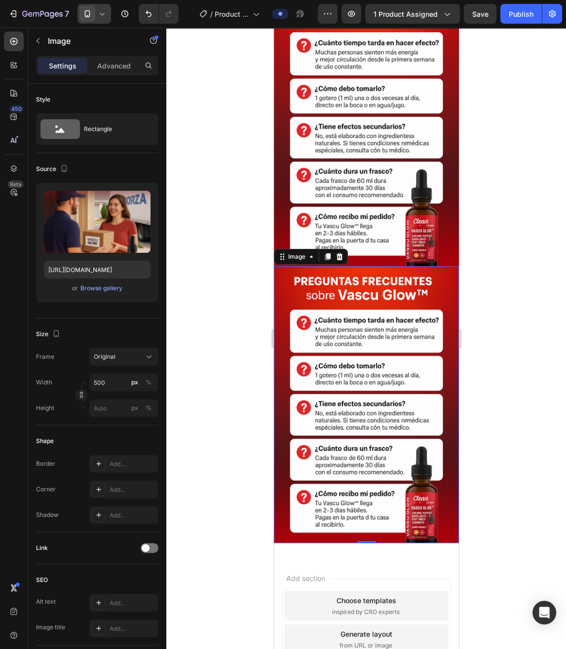
scroll to position [2260, 0]
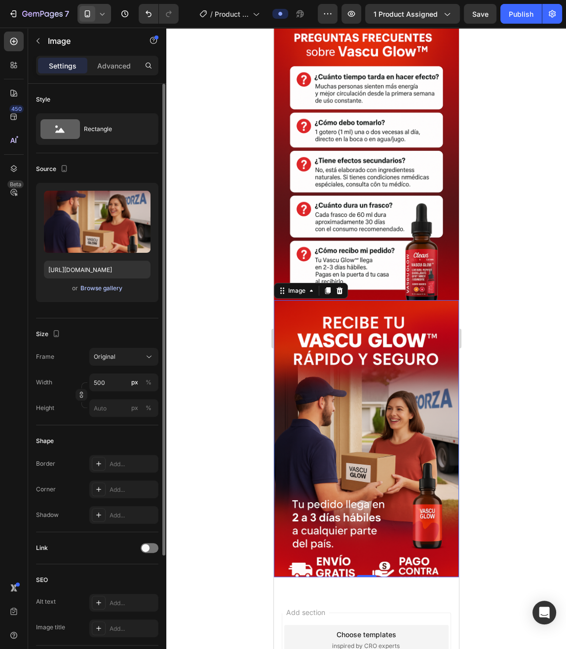
click at [114, 286] on div "Browse gallery" at bounding box center [101, 288] width 42 height 9
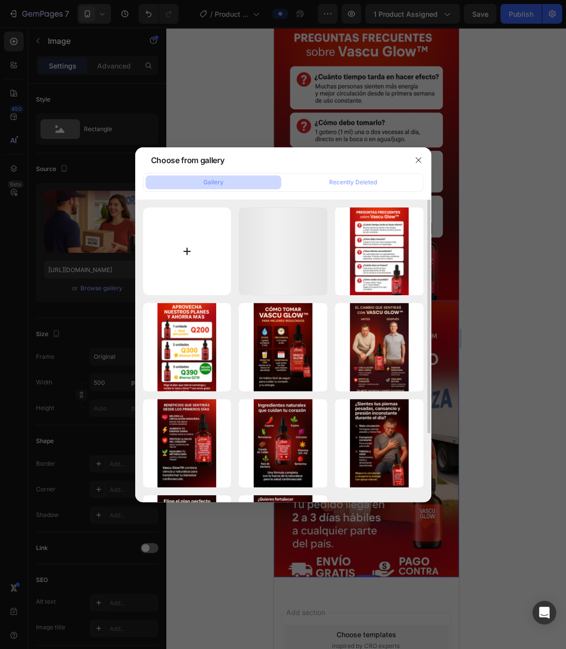
click at [195, 265] on input "file" at bounding box center [187, 252] width 88 height 88
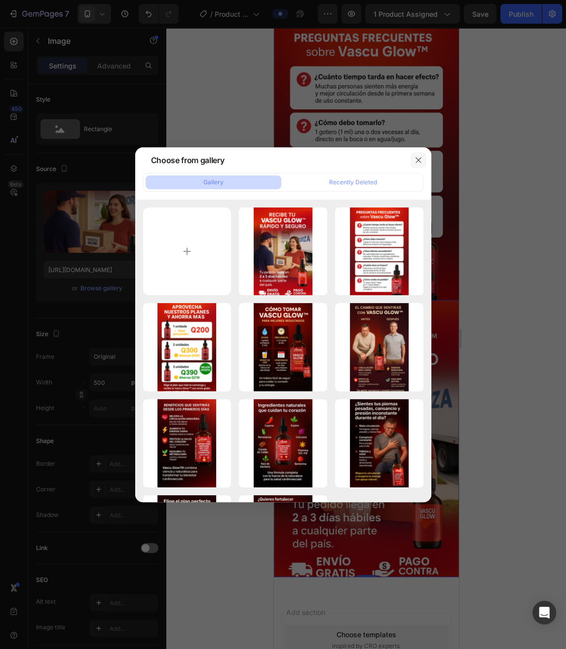
click at [416, 162] on icon "button" at bounding box center [417, 159] width 5 height 5
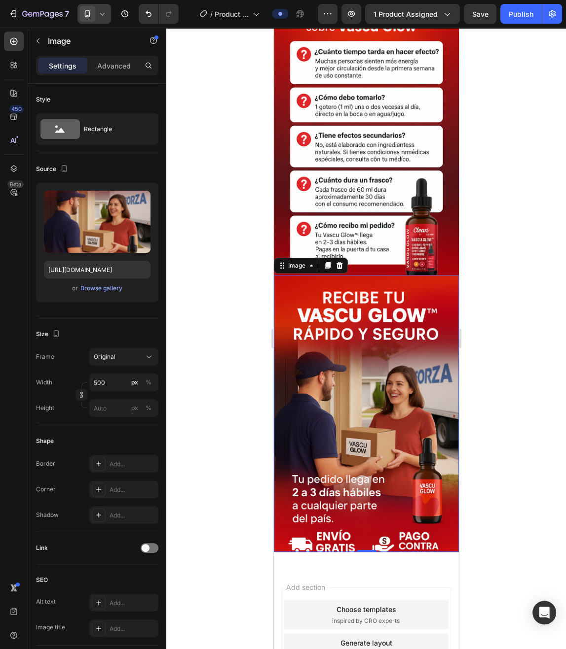
scroll to position [2366, 0]
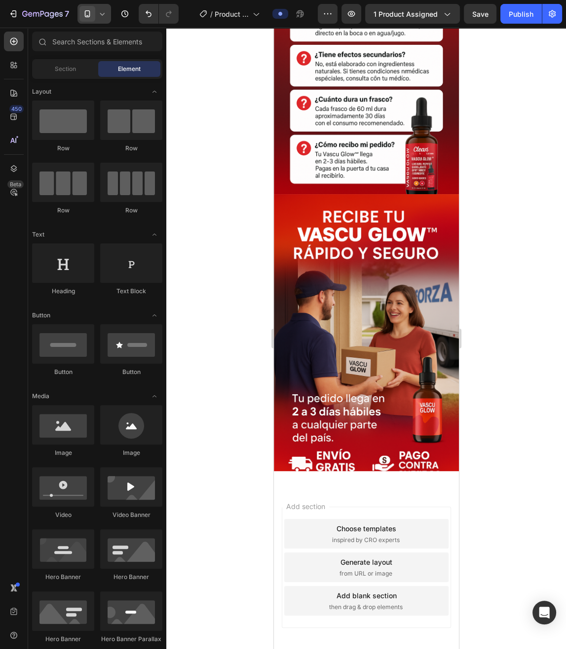
click at [396, 591] on div "Add blank section" at bounding box center [366, 596] width 60 height 10
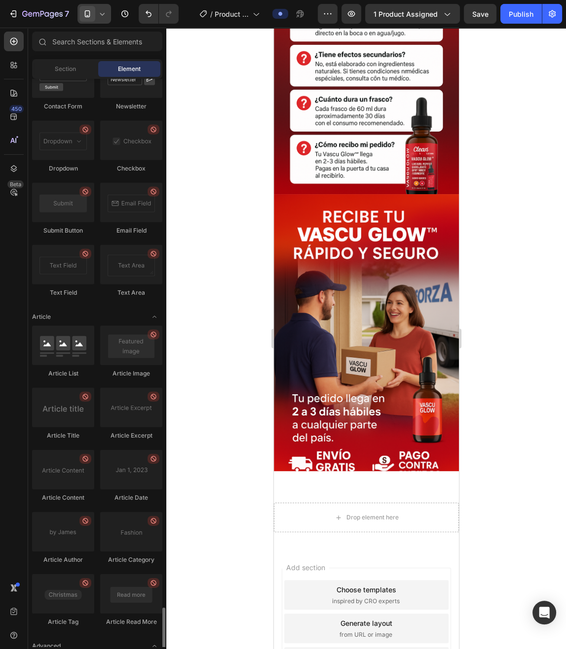
scroll to position [2418, 0]
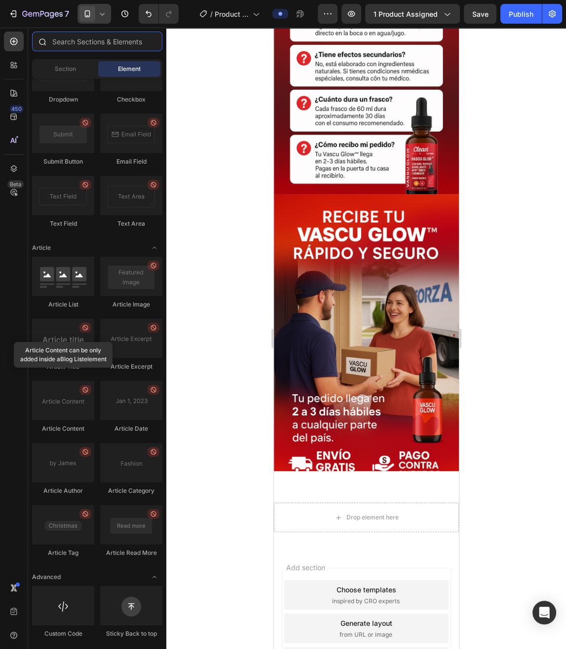
click at [90, 48] on input "text" at bounding box center [97, 42] width 130 height 20
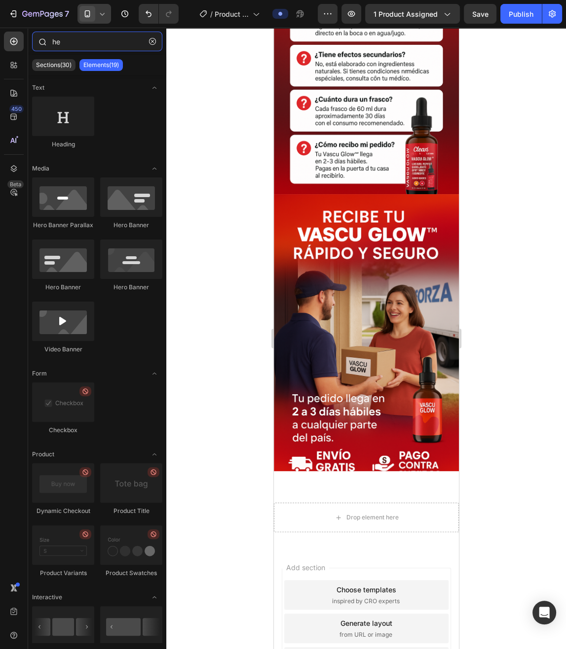
type input "h"
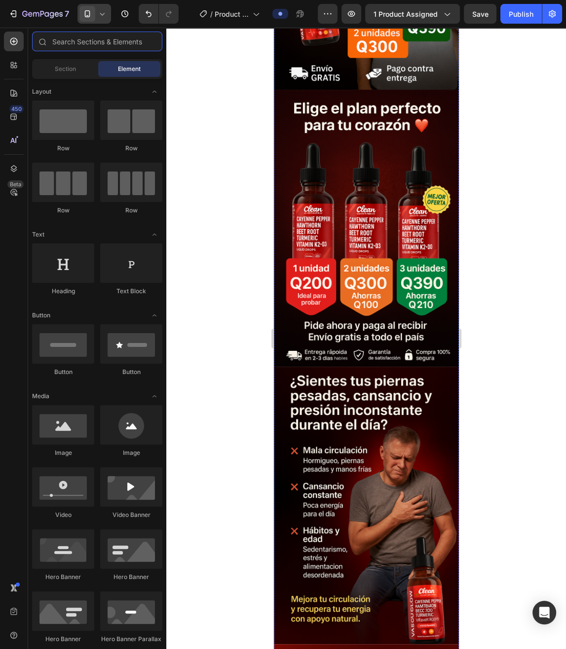
scroll to position [0, 0]
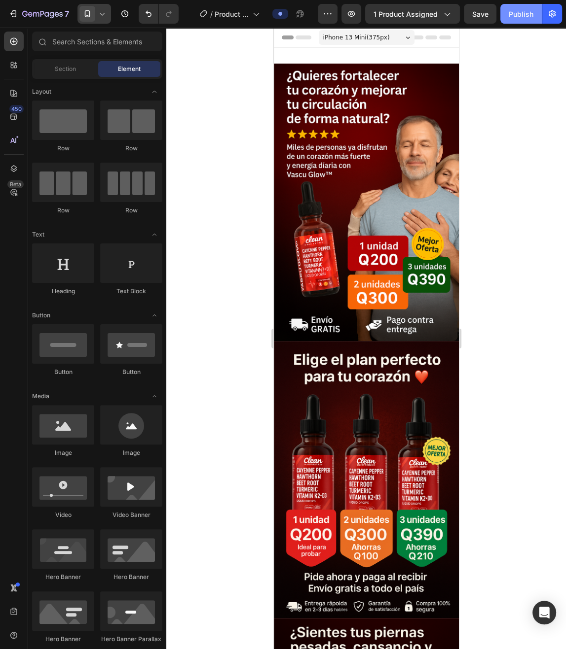
click at [520, 11] on div "Publish" at bounding box center [520, 14] width 25 height 10
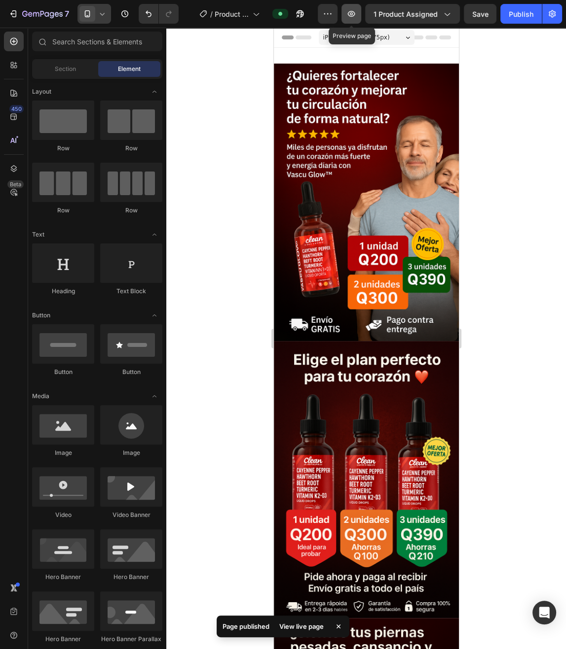
click at [353, 13] on icon "button" at bounding box center [351, 14] width 10 height 10
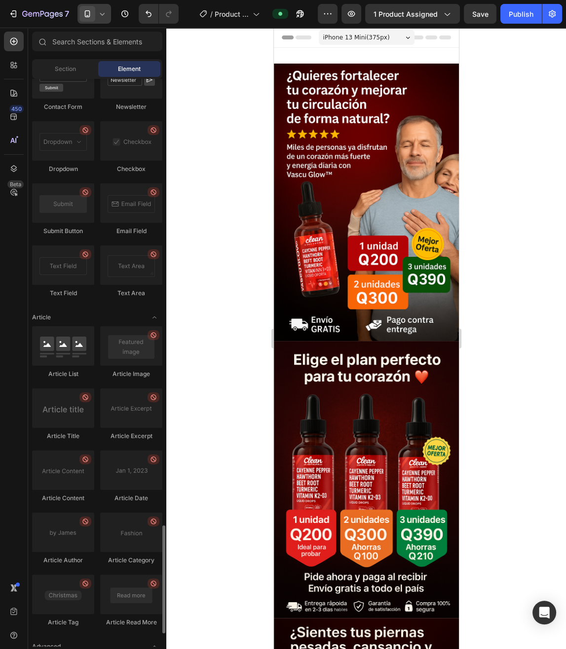
scroll to position [2418, 0]
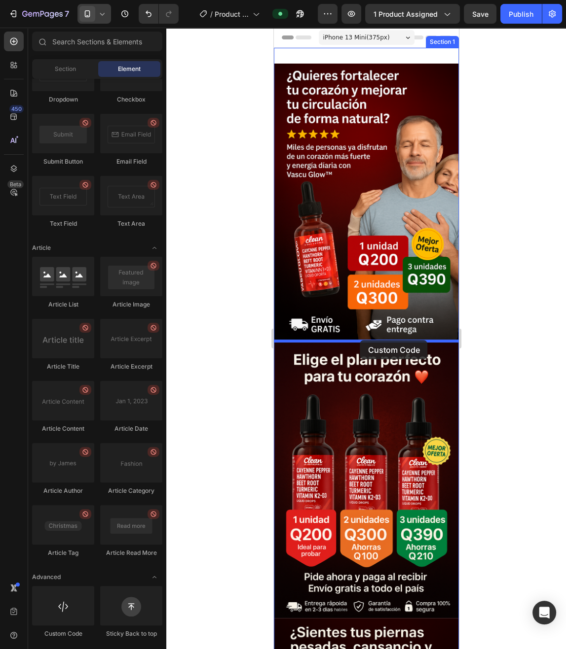
drag, startPoint x: 331, startPoint y: 642, endPoint x: 359, endPoint y: 340, distance: 303.1
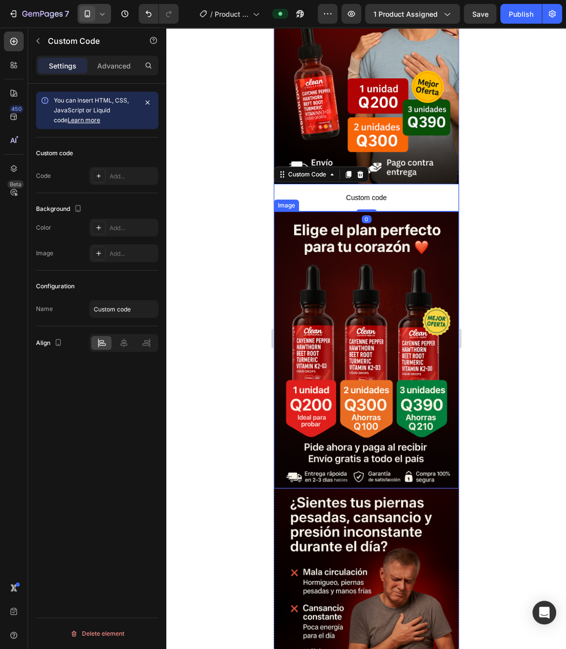
scroll to position [158, 0]
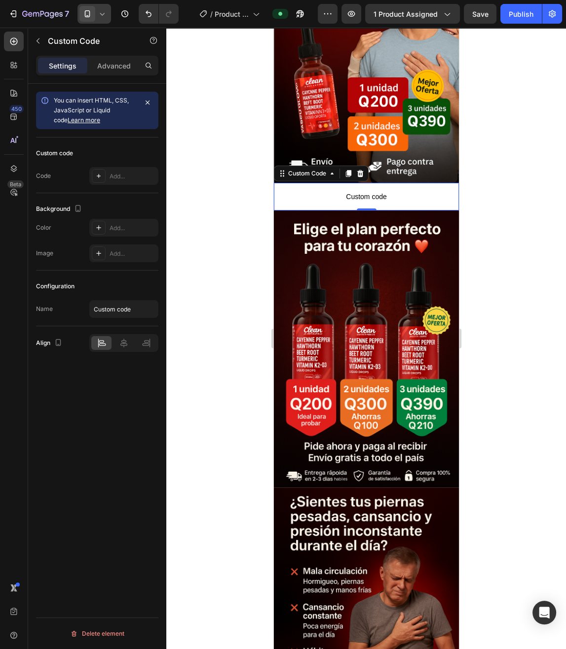
click at [372, 191] on span "Custom code" at bounding box center [365, 197] width 185 height 12
click at [96, 173] on icon at bounding box center [99, 176] width 8 height 8
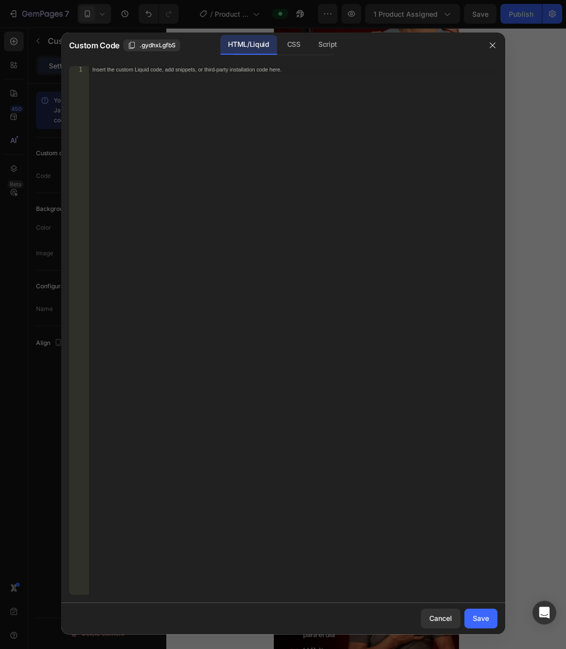
click at [222, 93] on div "Insert the custom Liquid code, add snippets, or third-party installation code h…" at bounding box center [292, 338] width 408 height 544
drag, startPoint x: 212, startPoint y: 96, endPoint x: 217, endPoint y: 101, distance: 6.6
click at [212, 98] on div "Insert the custom Liquid code, add snippets, or third-party installation code h…" at bounding box center [292, 338] width 408 height 544
paste textarea "<div id="_rsi-cod-form-embed-custom-hook"></div>"
type textarea "<div id="_rsi-cod-form-embed-custom-hook"></div>"
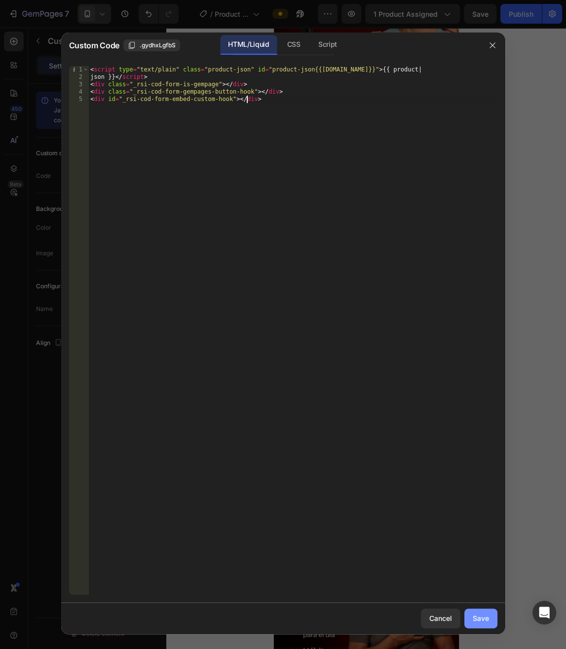
click at [487, 620] on div "Save" at bounding box center [480, 618] width 16 height 10
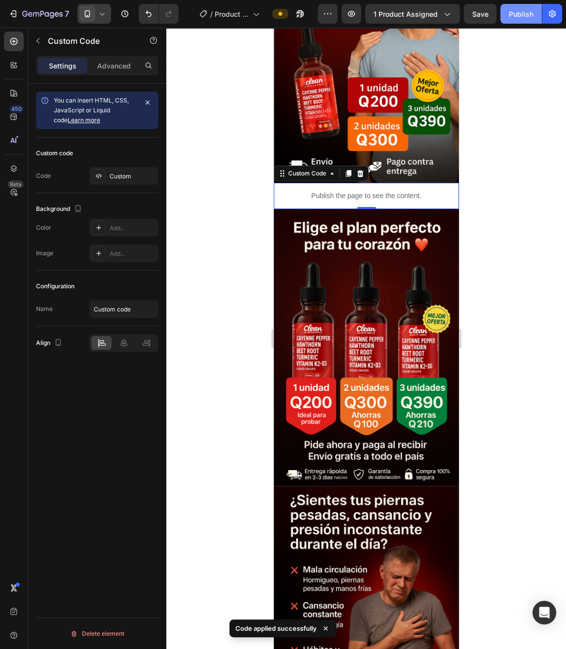
click at [521, 15] on div "Publish" at bounding box center [520, 14] width 25 height 10
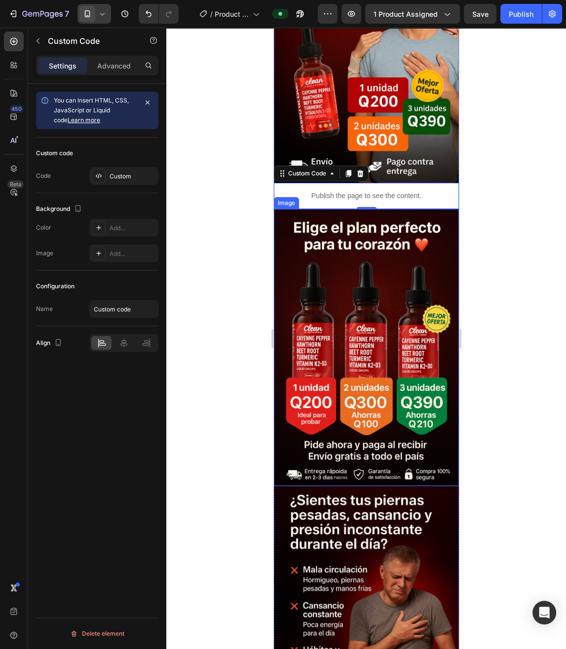
scroll to position [0, 0]
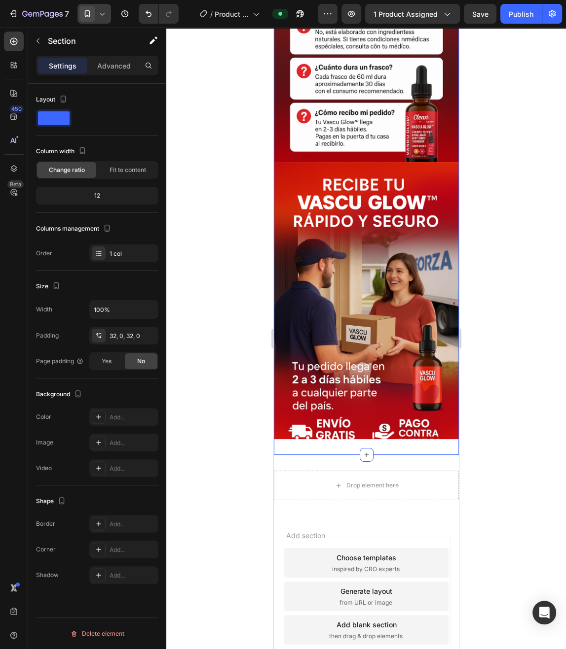
scroll to position [2431, 0]
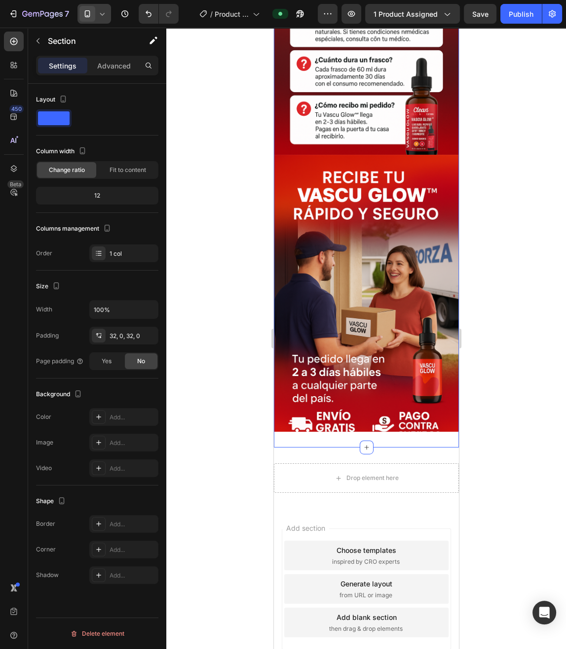
click at [108, 63] on p "Advanced" at bounding box center [114, 66] width 34 height 10
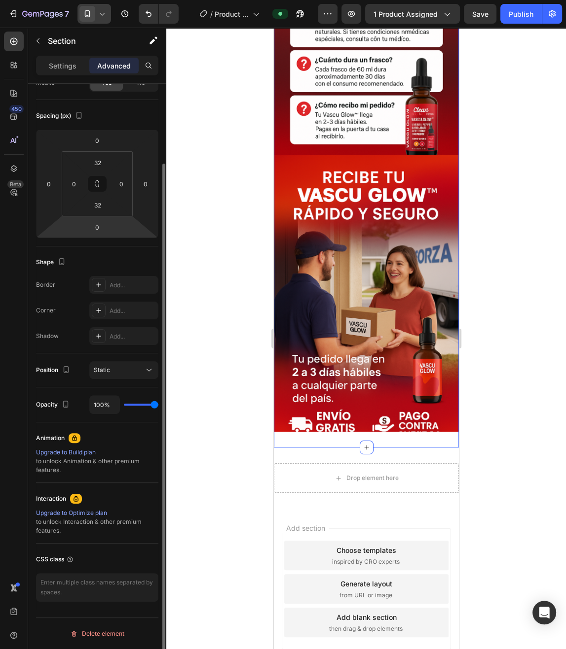
scroll to position [0, 0]
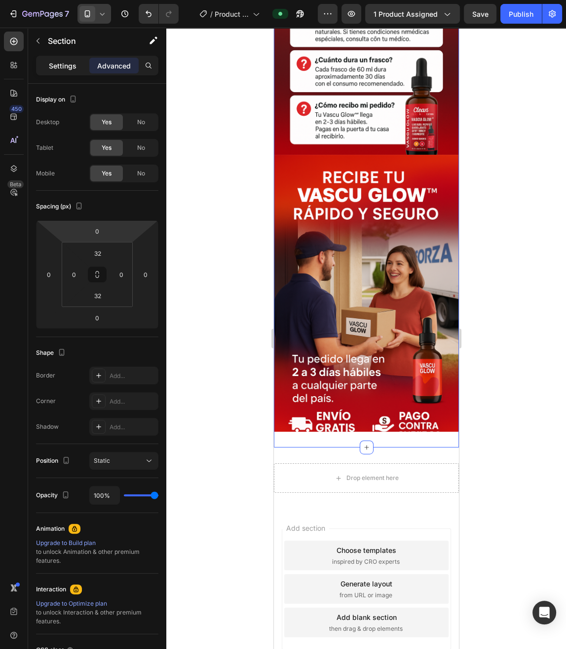
click at [73, 66] on p "Settings" at bounding box center [63, 66] width 28 height 10
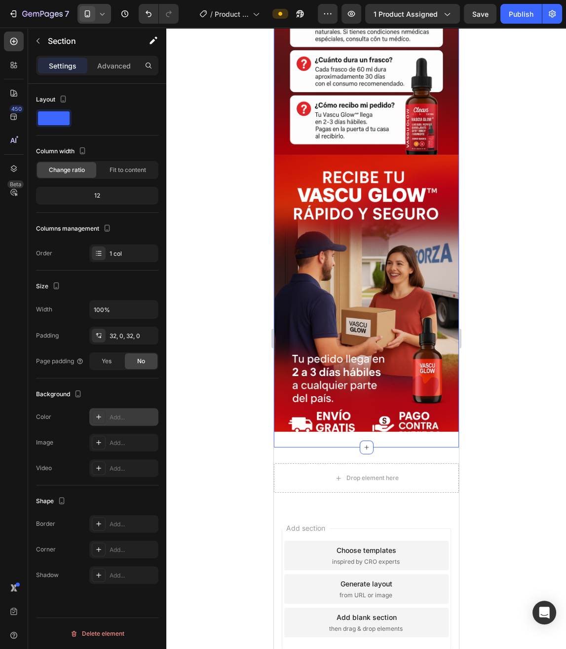
click at [99, 422] on div at bounding box center [99, 417] width 14 height 14
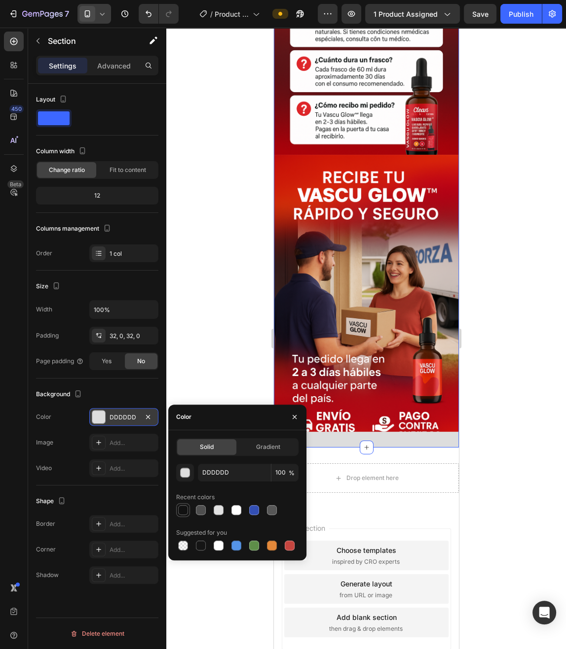
click at [182, 508] on div at bounding box center [183, 510] width 10 height 10
type input "121212"
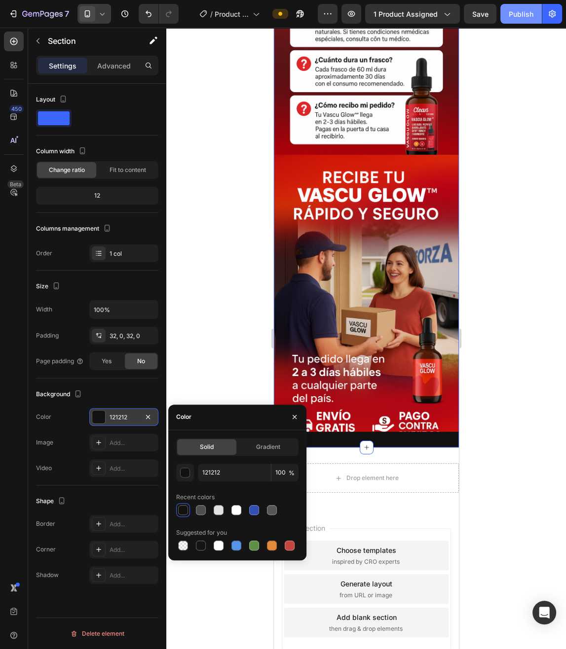
click at [511, 13] on div "Publish" at bounding box center [520, 14] width 25 height 10
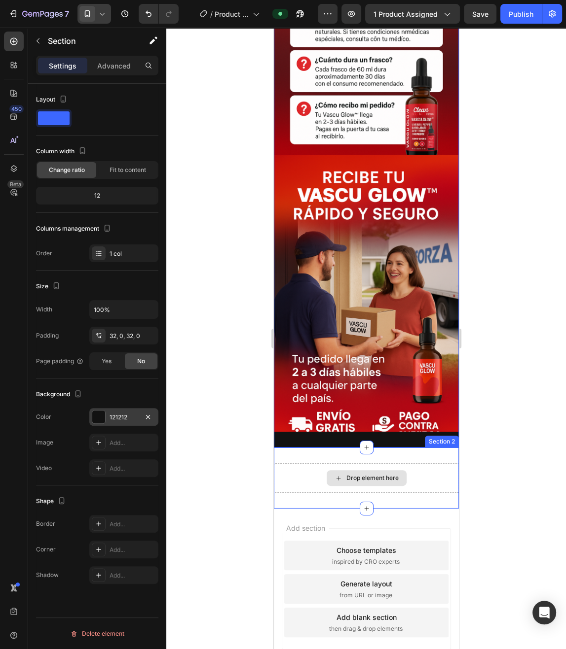
click at [436, 482] on div "Drop element here" at bounding box center [365, 478] width 185 height 30
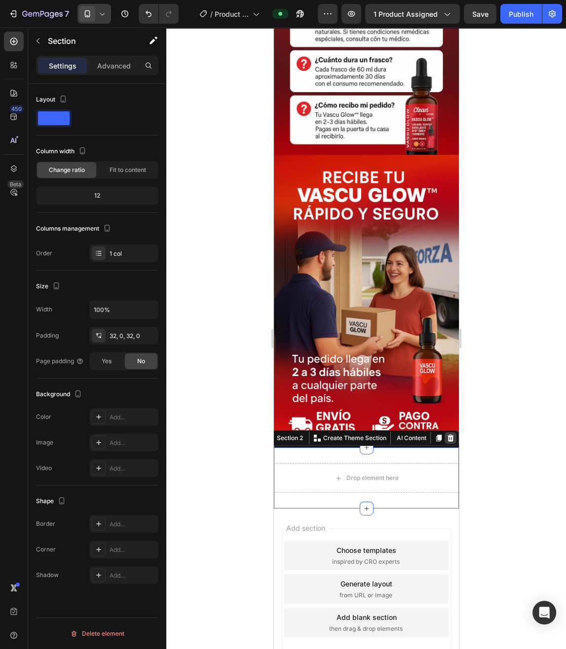
click at [449, 435] on div at bounding box center [450, 438] width 12 height 12
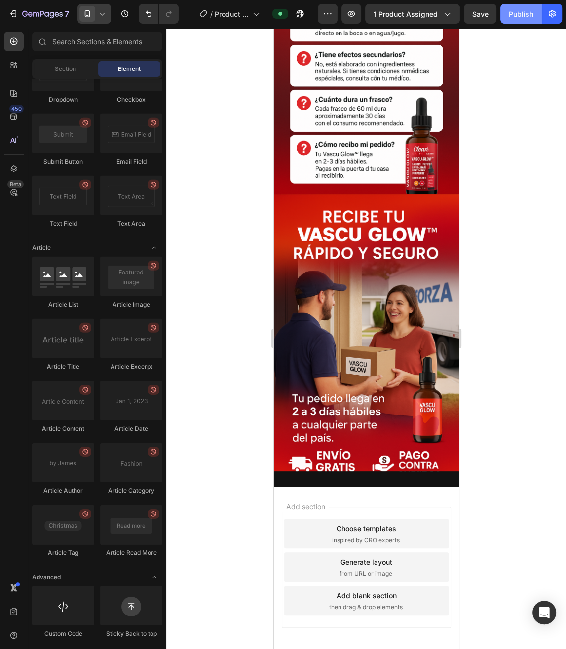
click at [516, 16] on div "Publish" at bounding box center [520, 14] width 25 height 10
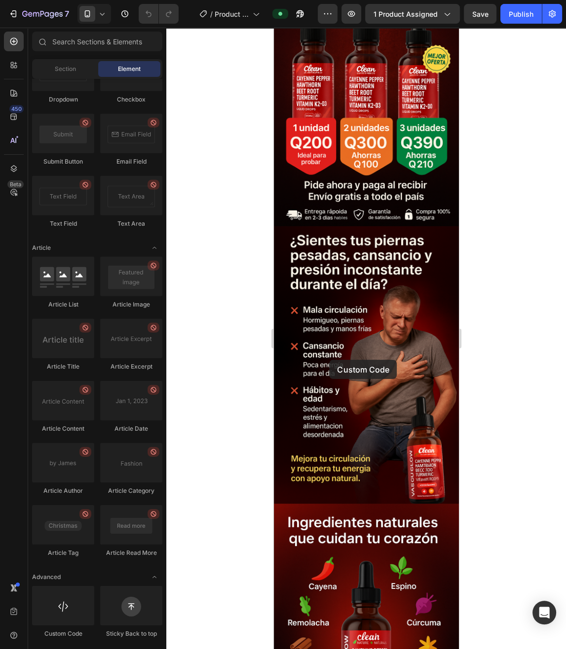
scroll to position [454, 0]
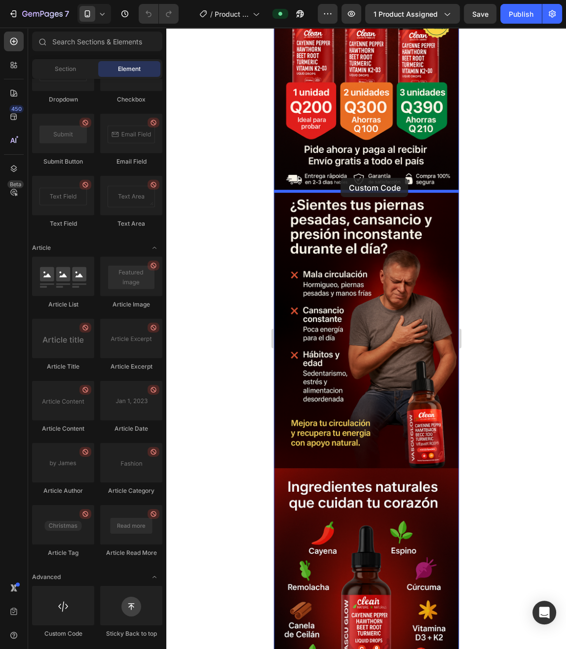
drag, startPoint x: 329, startPoint y: 633, endPoint x: 340, endPoint y: 178, distance: 454.7
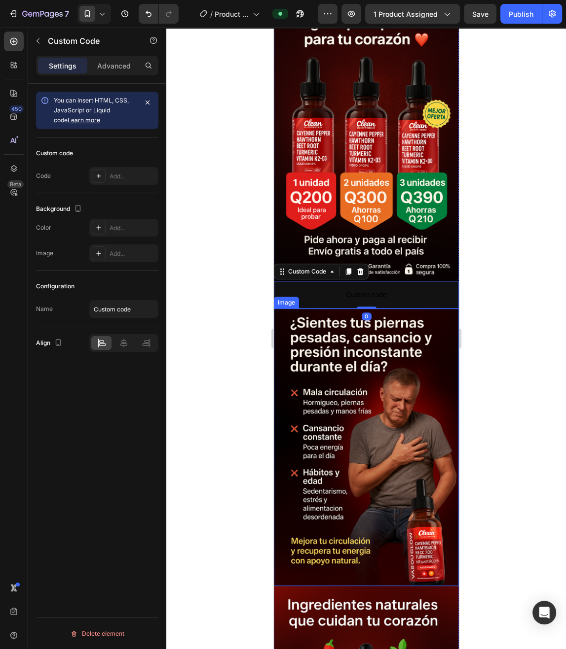
scroll to position [348, 0]
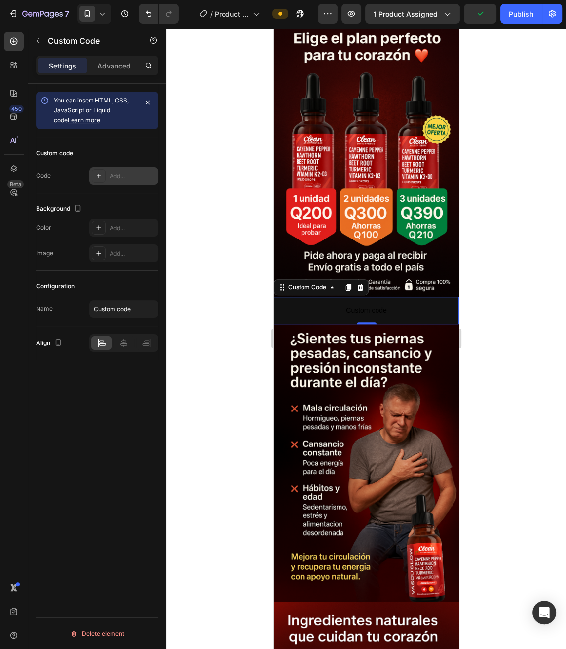
click at [101, 178] on icon at bounding box center [99, 176] width 8 height 8
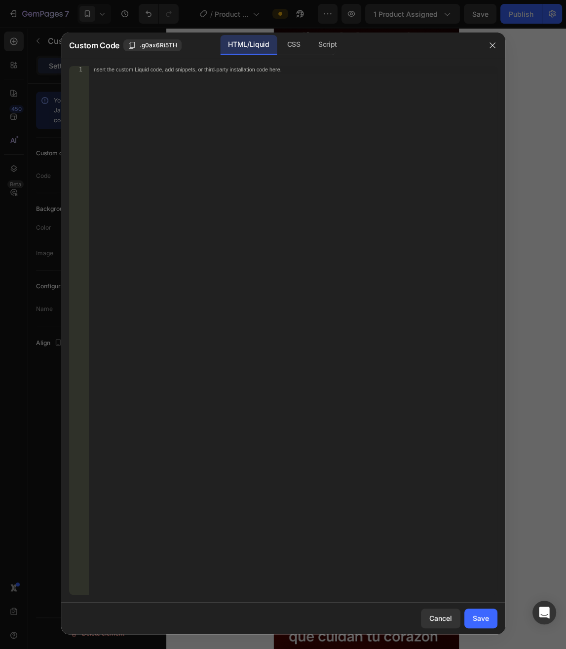
drag, startPoint x: 251, startPoint y: 117, endPoint x: 249, endPoint y: 103, distance: 14.4
click at [250, 110] on div "Insert the custom Liquid code, add snippets, or third-party installation code h…" at bounding box center [292, 338] width 408 height 544
click at [288, 47] on div "CSS" at bounding box center [293, 45] width 29 height 20
click at [293, 104] on div "Insert the CSS code to style your content here." at bounding box center [292, 338] width 408 height 544
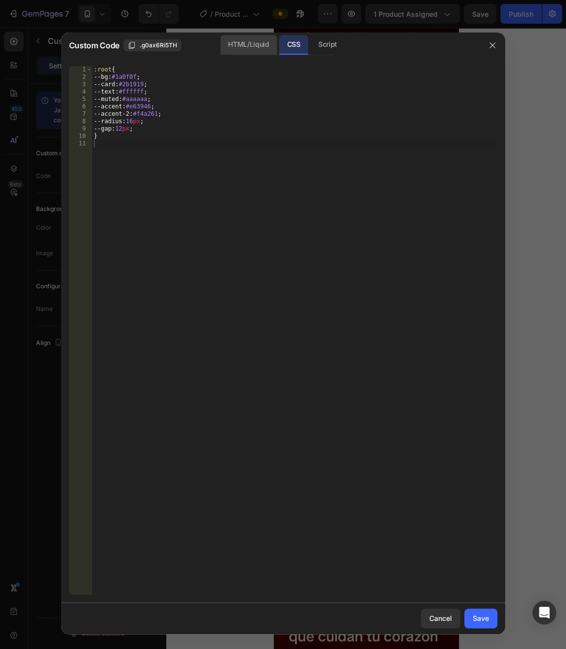
click at [258, 51] on div "HTML/Liquid" at bounding box center [248, 45] width 57 height 20
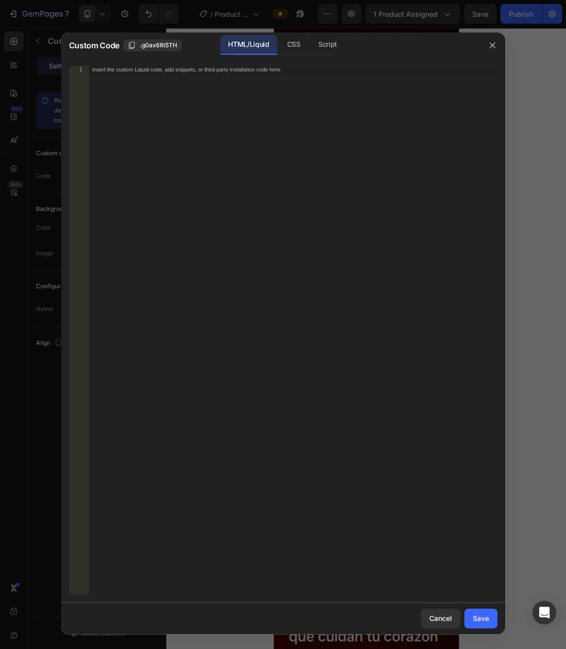
click at [232, 79] on div "Insert the custom Liquid code, add snippets, or third-party installation code h…" at bounding box center [292, 338] width 408 height 544
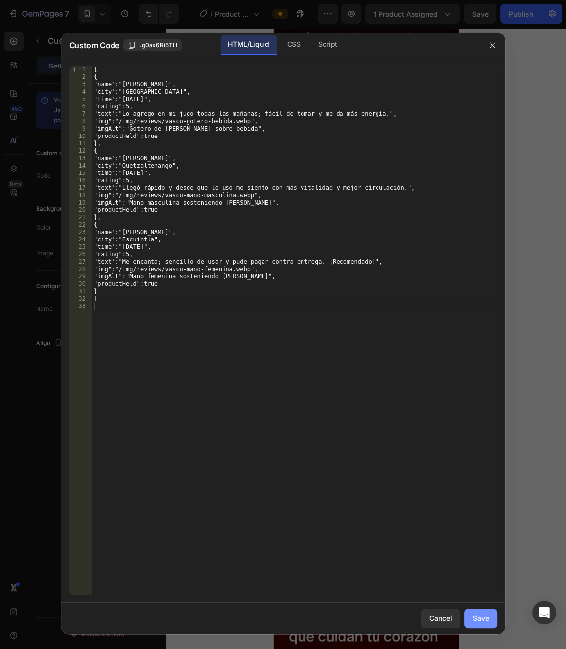
click at [486, 617] on div "Save" at bounding box center [480, 618] width 16 height 10
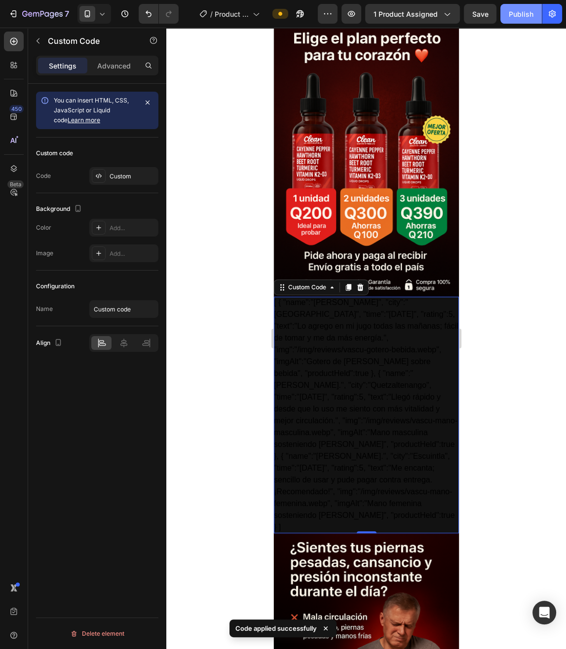
click at [518, 17] on div "Publish" at bounding box center [520, 14] width 25 height 10
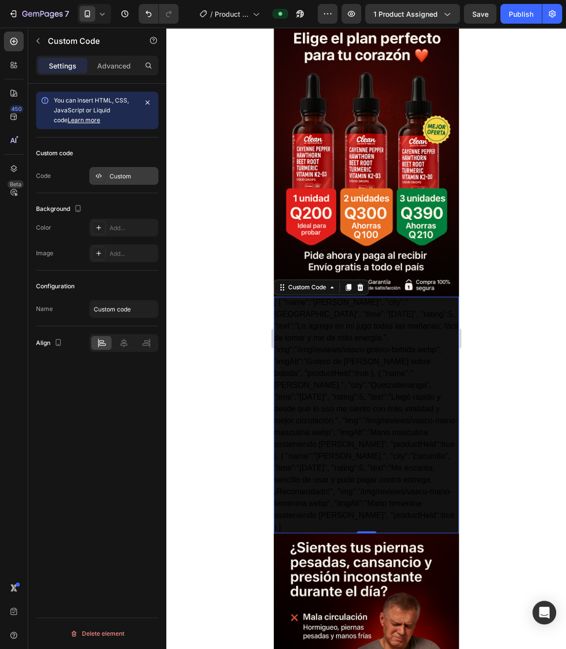
click at [117, 171] on div "Custom" at bounding box center [123, 176] width 69 height 18
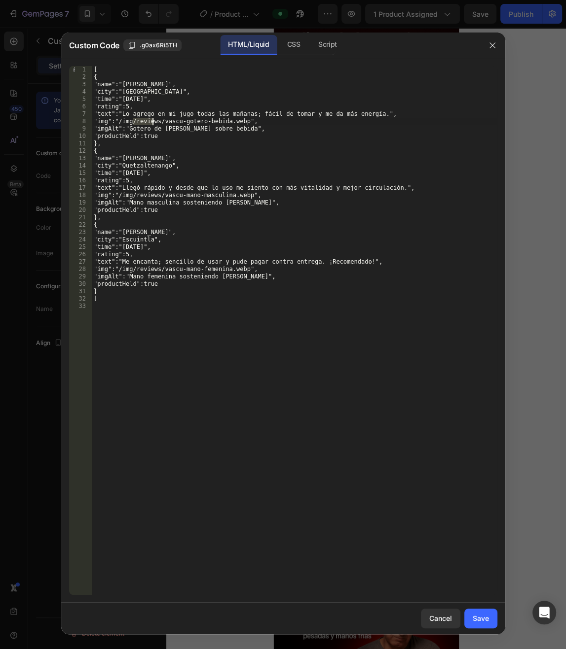
drag, startPoint x: 131, startPoint y: 120, endPoint x: 152, endPoint y: 122, distance: 21.3
click at [152, 122] on div "[ { "name":"María G.", "city":"Ciudad de Guatemala", "time":"hace 2 semanas", "…" at bounding box center [294, 338] width 405 height 544
click at [131, 120] on div "[ { "name":"María G.", "city":"Ciudad de Guatemala", "time":"hace 2 semanas", "…" at bounding box center [294, 330] width 405 height 529
drag, startPoint x: 130, startPoint y: 121, endPoint x: 248, endPoint y: 124, distance: 118.4
click at [248, 124] on div "[ { "name":"María G.", "city":"Ciudad de Guatemala", "time":"hace 2 semanas", "…" at bounding box center [294, 338] width 405 height 544
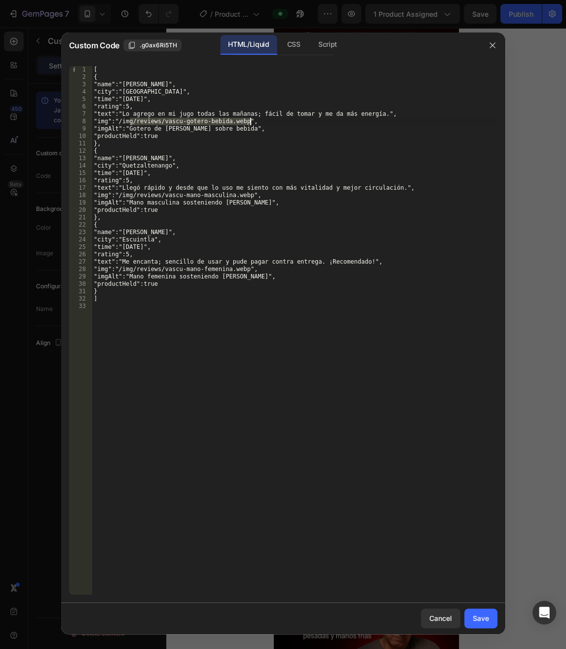
paste textarea "https://cdn.shopify.com/s/files/1/0728/2337/3989/files/cVM2aNiIVdk.jpg?v=175884…"
drag, startPoint x: 130, startPoint y: 195, endPoint x: 253, endPoint y: 197, distance: 123.3
click at [253, 197] on div "[ { "name":"María G.", "city":"Ciudad de Guatemala", "time":"hace 2 semanas", "…" at bounding box center [294, 338] width 405 height 544
paste textarea "https://cdn.shopify.com/s/files/1/0728/2337/3989/files/BsVG36zCV3m.jpg?v=175884…"
drag, startPoint x: 129, startPoint y: 270, endPoint x: 251, endPoint y: 270, distance: 121.8
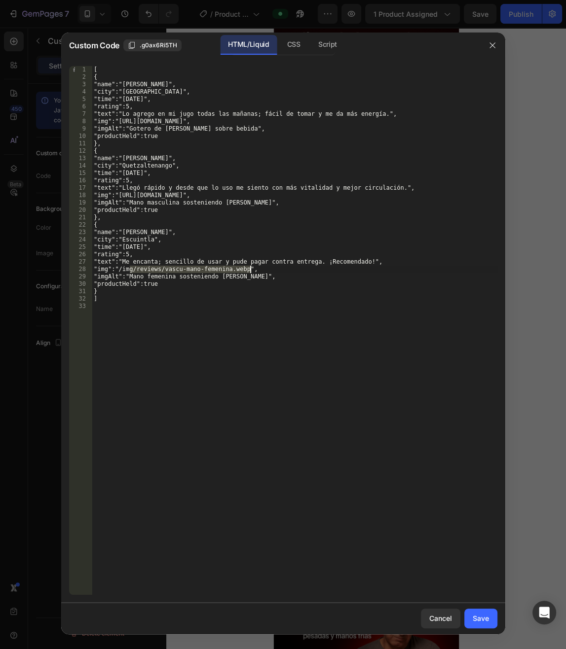
click at [251, 270] on div "[ { "name":"María G.", "city":"Ciudad de Guatemala", "time":"hace 2 semanas", "…" at bounding box center [294, 338] width 405 height 544
paste textarea "https://cdn.shopify.com/s/files/1/0728/2337/3989/files/i0qJsS2dKGH.jpg?v=175884…"
type textarea ""img":"https://cdn.shopify.com/s/files/1/0728/2337/3989/files/i0qJsS2dKGH.jpg?v…"
click at [492, 617] on button "Save" at bounding box center [480, 619] width 33 height 20
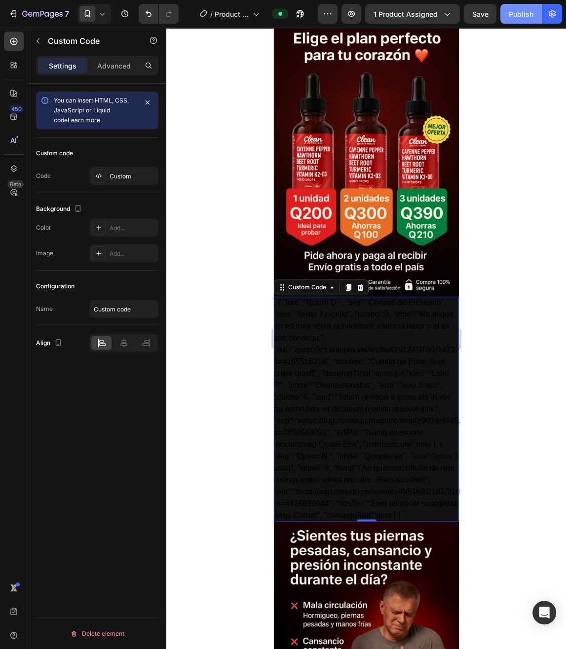
click at [515, 11] on div "Publish" at bounding box center [520, 14] width 25 height 10
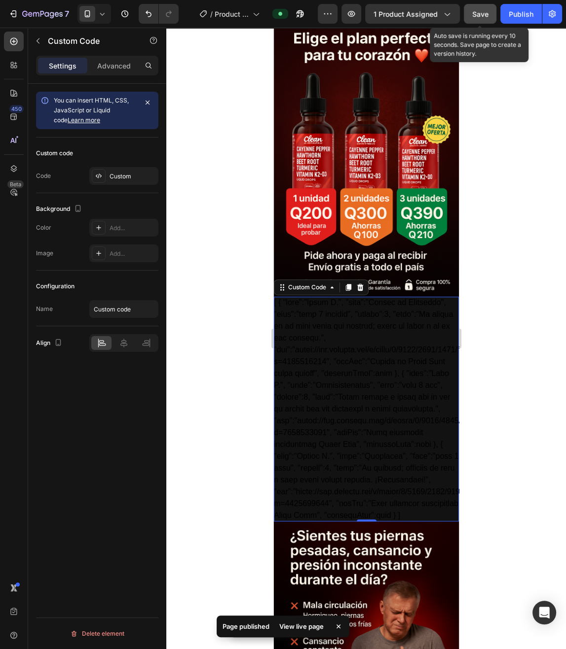
click at [482, 16] on span "Save" at bounding box center [480, 14] width 16 height 8
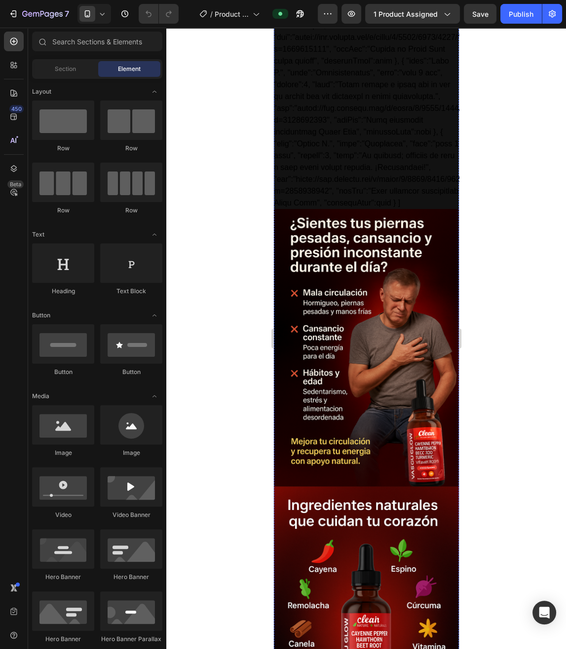
scroll to position [317, 0]
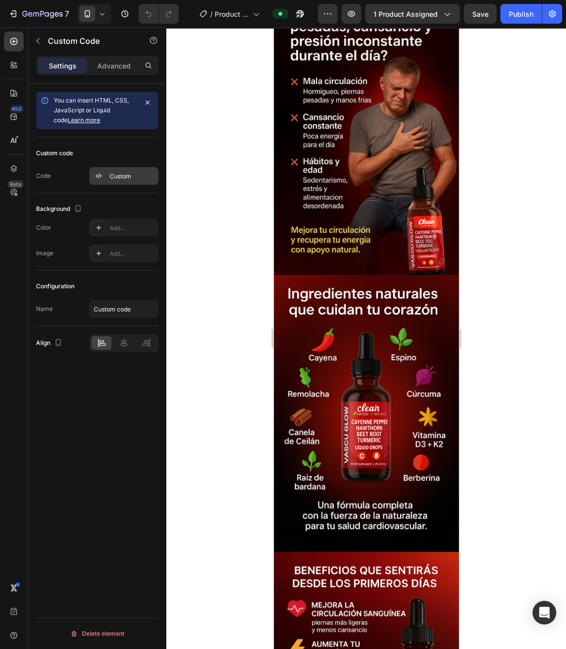
click at [100, 182] on div at bounding box center [99, 176] width 14 height 14
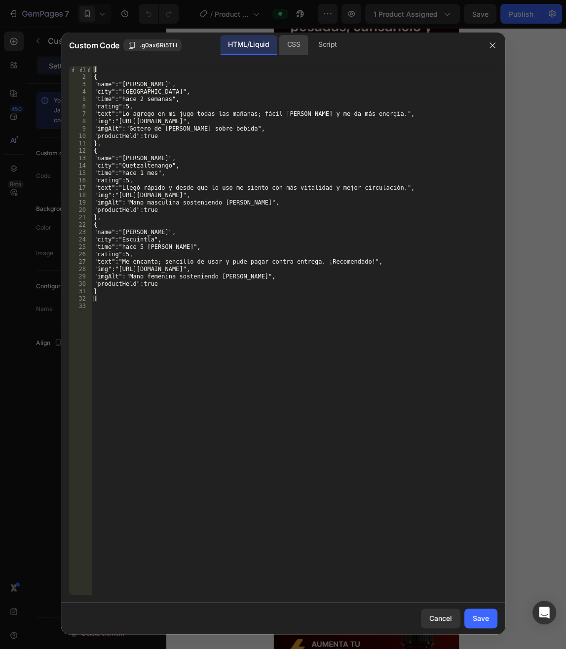
drag, startPoint x: 288, startPoint y: 44, endPoint x: 289, endPoint y: 70, distance: 25.2
click at [288, 44] on div "CSS" at bounding box center [293, 45] width 29 height 20
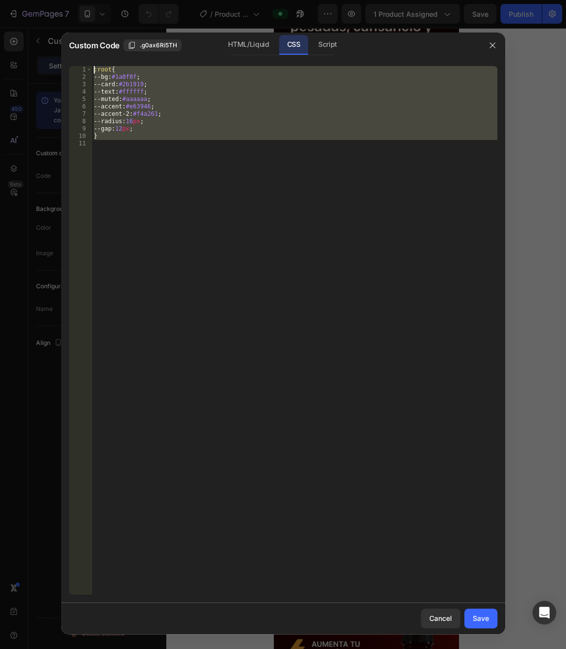
drag, startPoint x: 85, startPoint y: 101, endPoint x: 84, endPoint y: 71, distance: 29.6
click at [92, 71] on div ":root { --bg : #1a0f0f ; --card : #2b1919 ; --text : #ffffff ; --muted : #aaaaa…" at bounding box center [294, 330] width 405 height 529
type textarea ":root{ --bg:#1a0f0f;"
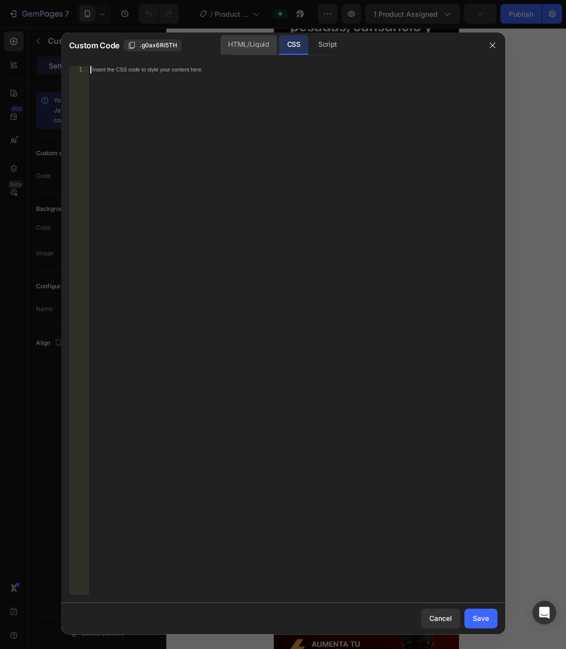
click at [243, 47] on div "HTML/Liquid" at bounding box center [248, 45] width 57 height 20
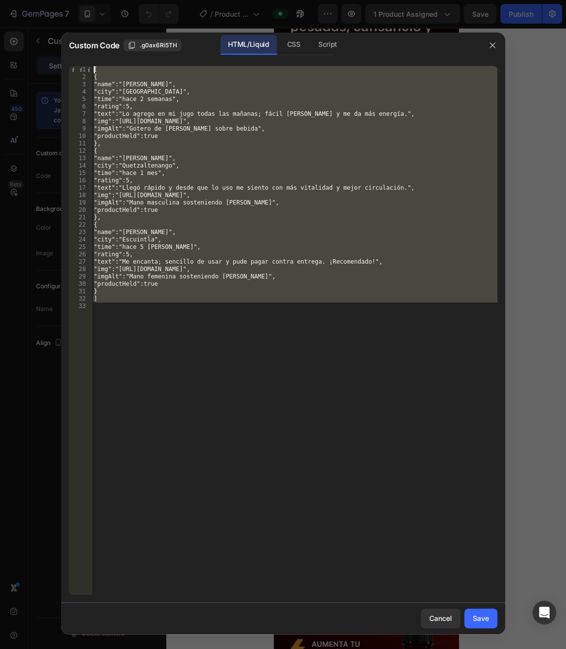
drag, startPoint x: 125, startPoint y: 308, endPoint x: 93, endPoint y: 71, distance: 238.8
click at [93, 71] on div "[ { "name":"María G.", "city":"Ciudad de Guatemala", "time":"hace 2 semanas", "…" at bounding box center [294, 338] width 405 height 544
type textarea "[ {"
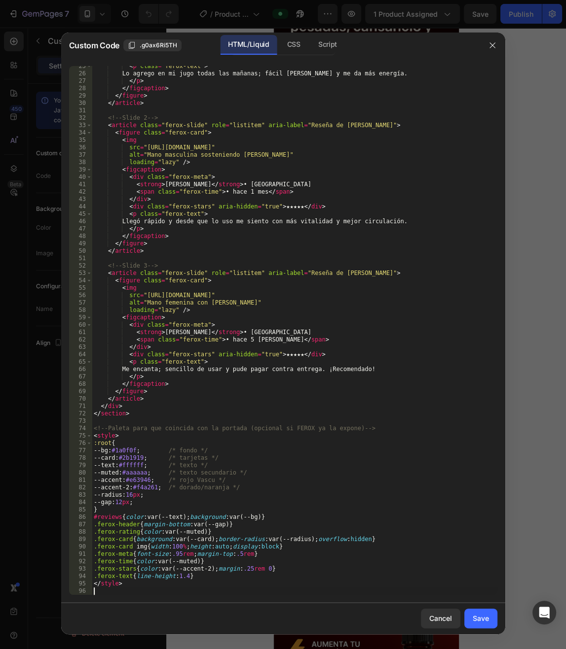
scroll to position [181, 0]
click at [457, 611] on button "Cancel" at bounding box center [440, 619] width 39 height 20
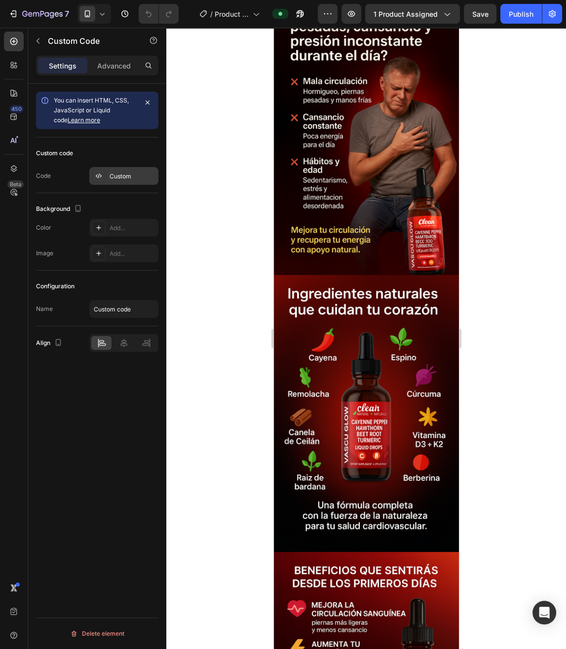
click at [113, 174] on div "Custom" at bounding box center [132, 176] width 46 height 9
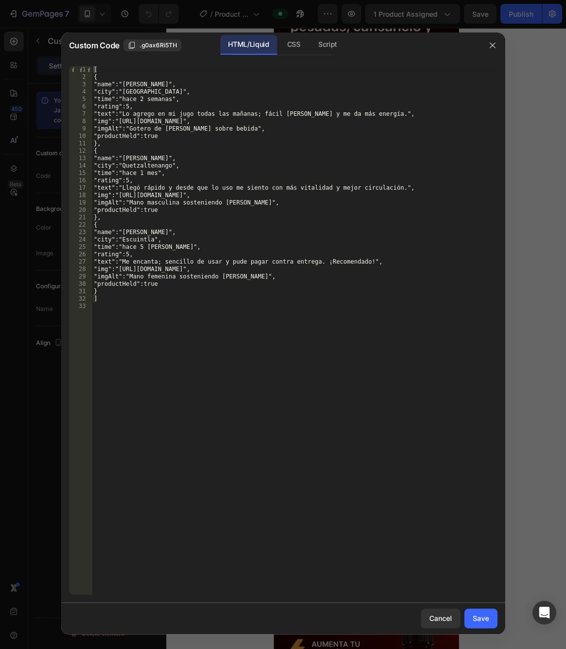
drag, startPoint x: 301, startPoint y: 38, endPoint x: 262, endPoint y: 108, distance: 79.4
click at [301, 39] on div "CSS" at bounding box center [293, 45] width 29 height 20
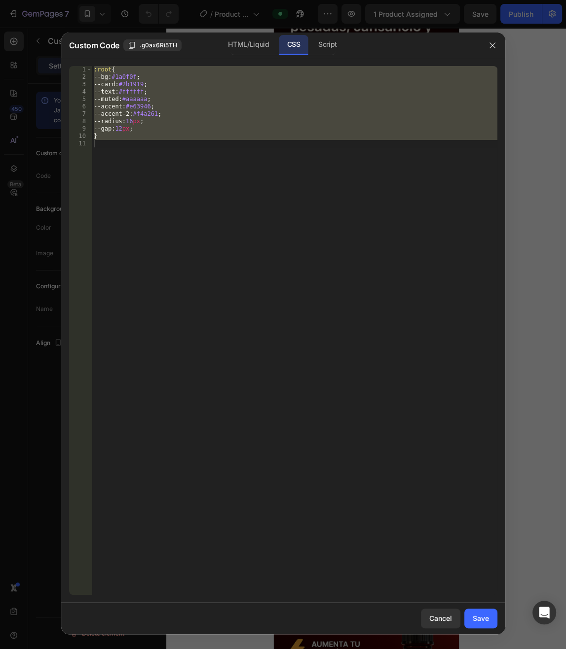
click at [99, 137] on div ":root { --bg : #1a0f0f ; --card : #2b1919 ; --text : #ffffff ; --muted : #aaaaa…" at bounding box center [294, 330] width 405 height 529
drag, startPoint x: 113, startPoint y: 141, endPoint x: 90, endPoint y: 65, distance: 79.9
click at [92, 66] on div ":root { --bg : #1a0f0f ; --card : #2b1919 ; --text : #ffffff ; --muted : #aaaaa…" at bounding box center [294, 330] width 405 height 529
type textarea ":root{ --bg:#1a0f0f;"
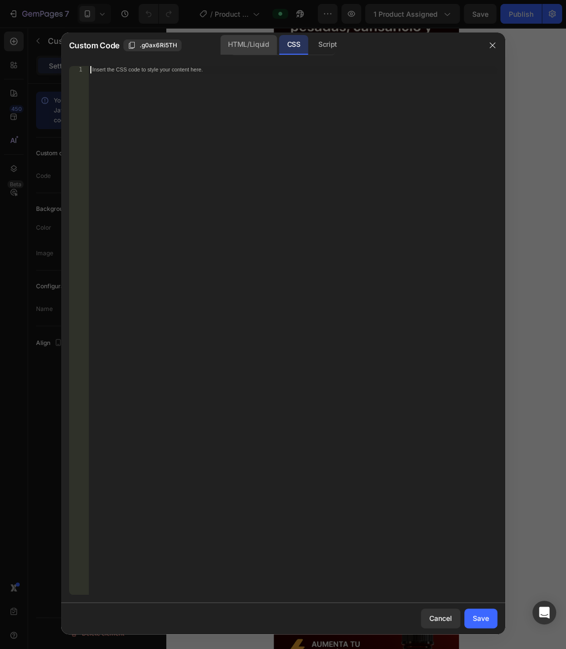
click at [254, 39] on div "HTML/Liquid" at bounding box center [248, 45] width 57 height 20
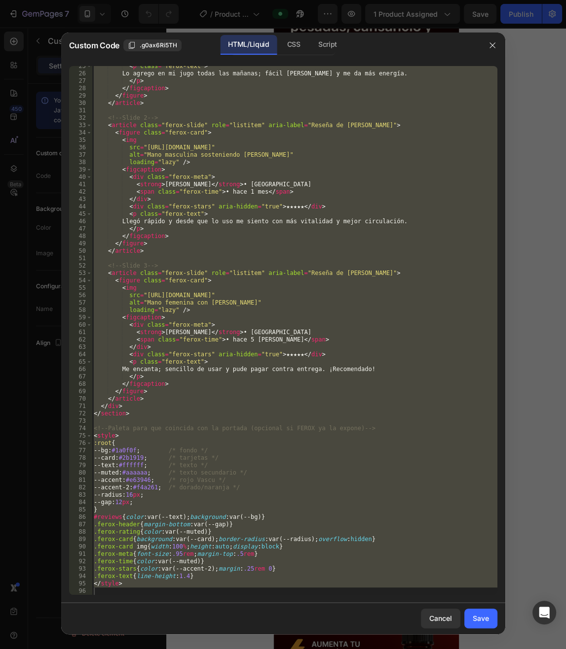
drag, startPoint x: 119, startPoint y: 595, endPoint x: 113, endPoint y: 463, distance: 131.8
click at [113, 463] on div "25 26 27 28 29 30 31 32 33 34 35 36 37 38 39 40 41 42 43 44 45 46 47 48 49 50 5…" at bounding box center [283, 330] width 444 height 545
click at [488, 622] on button "Save" at bounding box center [480, 619] width 33 height 20
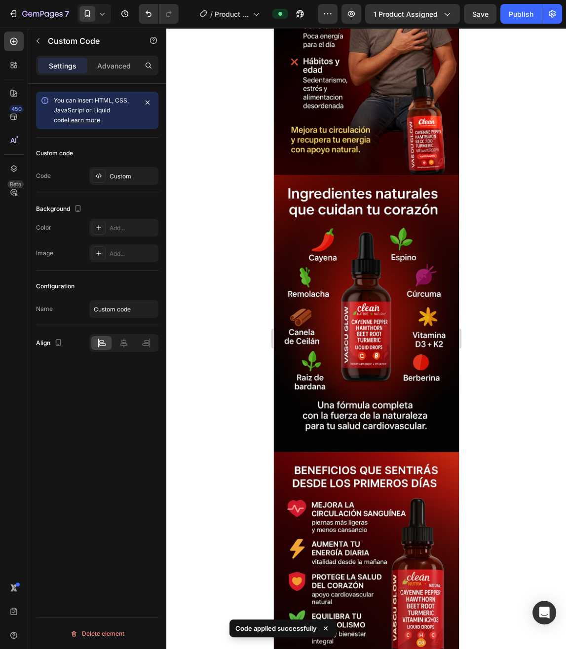
scroll to position [475, 0]
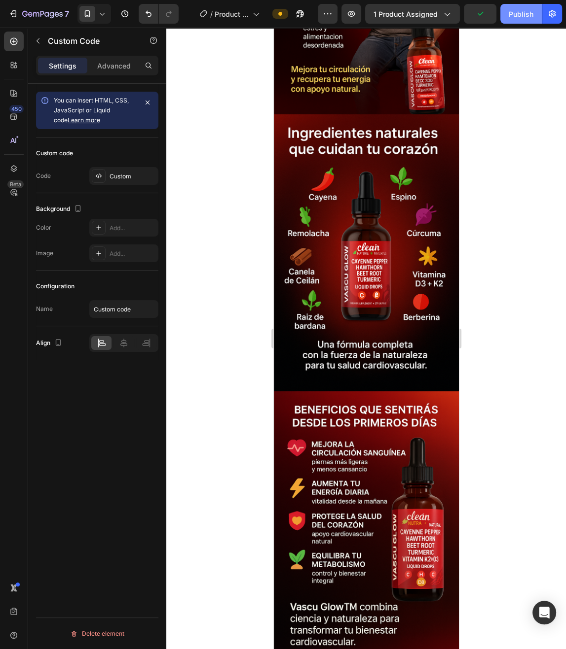
click at [516, 22] on button "Publish" at bounding box center [520, 14] width 41 height 20
click at [123, 179] on div "Custom" at bounding box center [132, 176] width 46 height 9
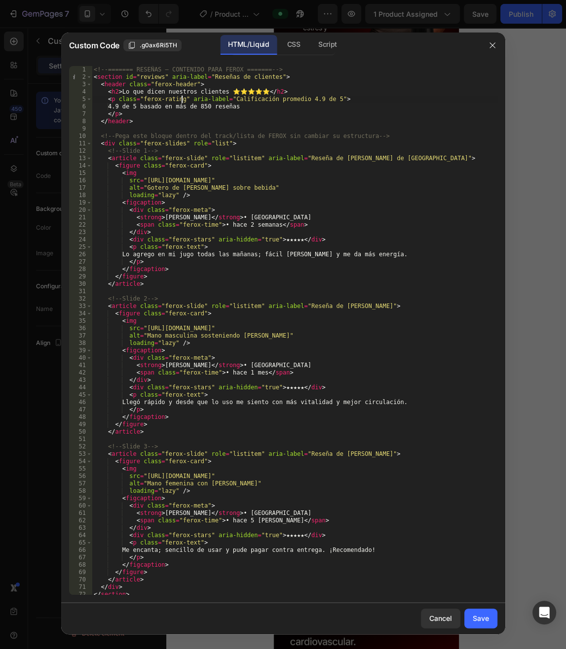
click at [182, 102] on div "<!-- ======= RESEÑAS – CONTENIDO PARA FEROX ======= --> < section id = "reviews…" at bounding box center [294, 338] width 405 height 544
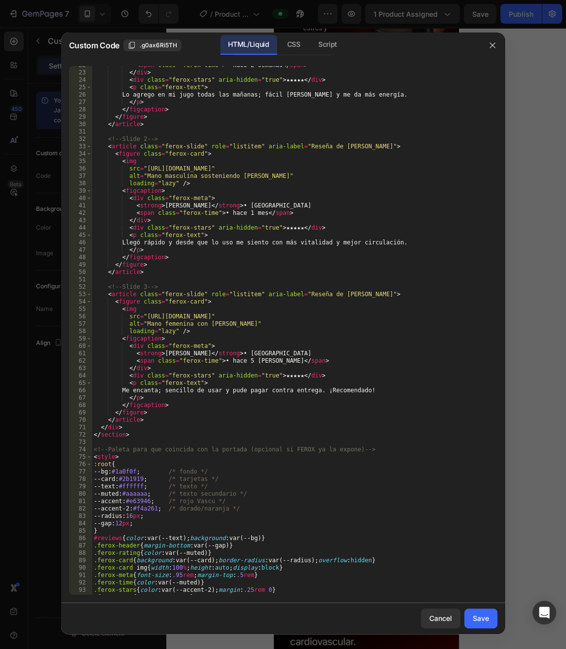
scroll to position [181, 0]
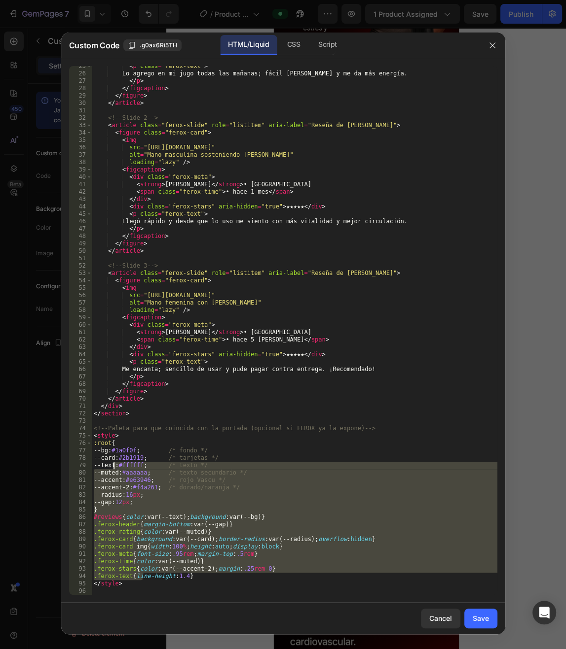
drag, startPoint x: 141, startPoint y: 580, endPoint x: 146, endPoint y: 558, distance: 22.4
click at [123, 480] on div "< p class = "ferox-text" > Lo agrego en mi jugo todas las mañanas; fácil de tom…" at bounding box center [294, 335] width 405 height 544
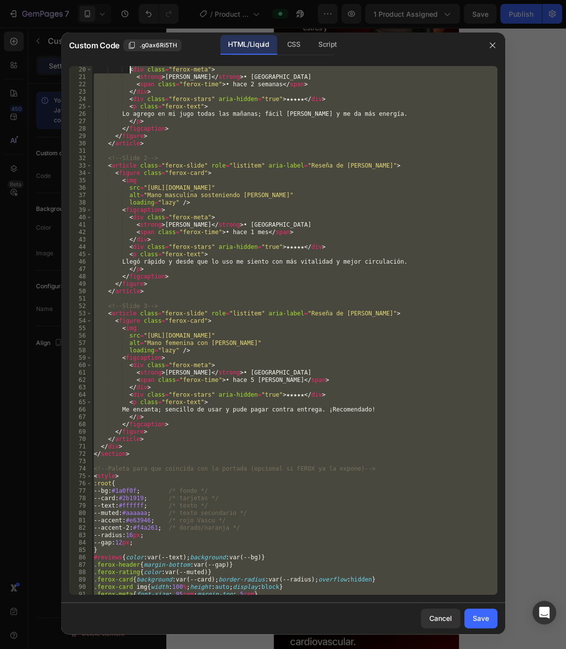
scroll to position [0, 0]
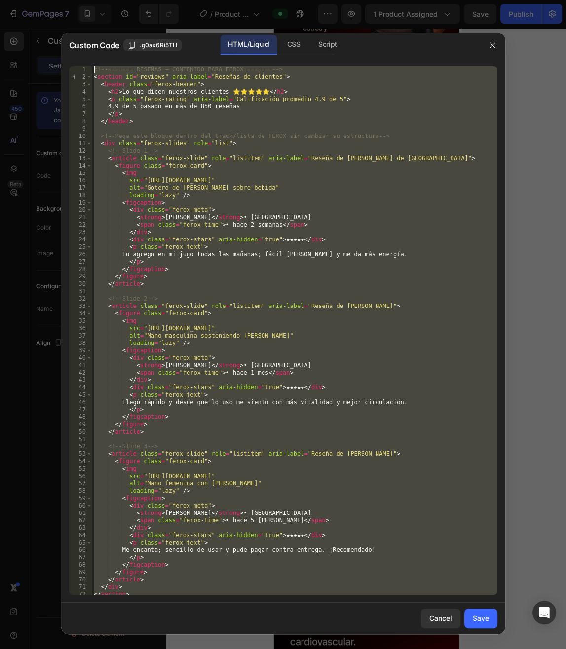
drag, startPoint x: 127, startPoint y: 586, endPoint x: 89, endPoint y: 68, distance: 519.5
click at [92, 68] on div "<!-- ======= RESEÑAS – CONTENIDO PARA FEROX ======= --> < section id = "reviews…" at bounding box center [294, 330] width 405 height 529
type textarea "<!-- ======= RESEÑAS – CONTENIDO PARA FEROX ======= --> <section id="reviews" a…"
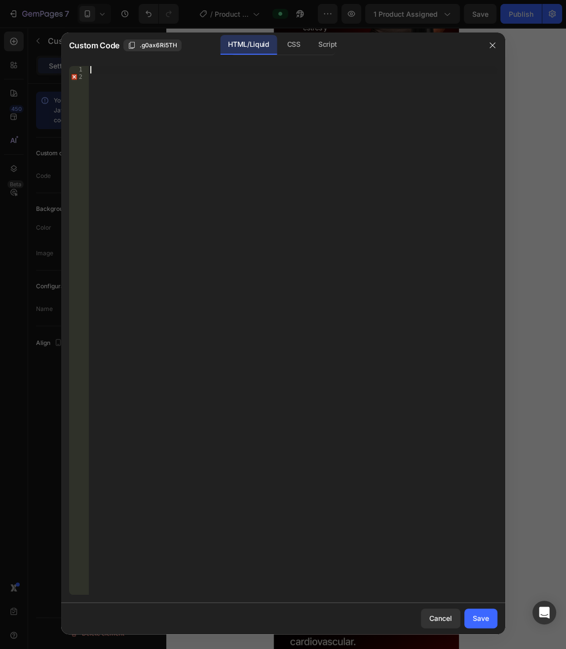
scroll to position [299, 0]
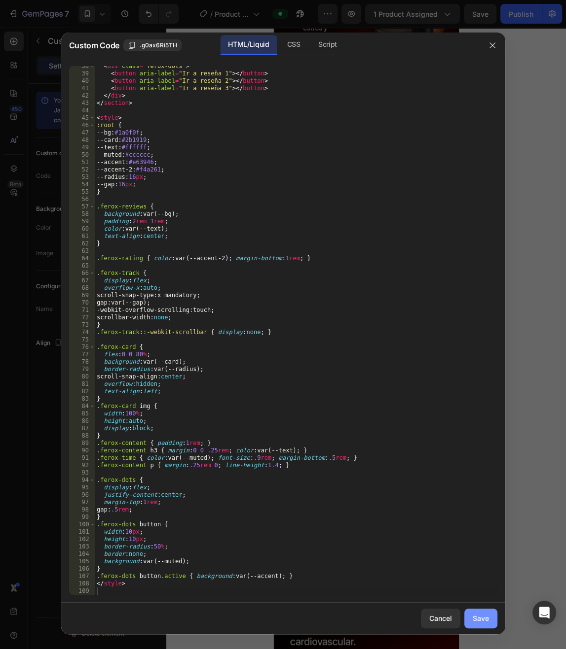
click at [486, 619] on div "Save" at bounding box center [480, 618] width 16 height 10
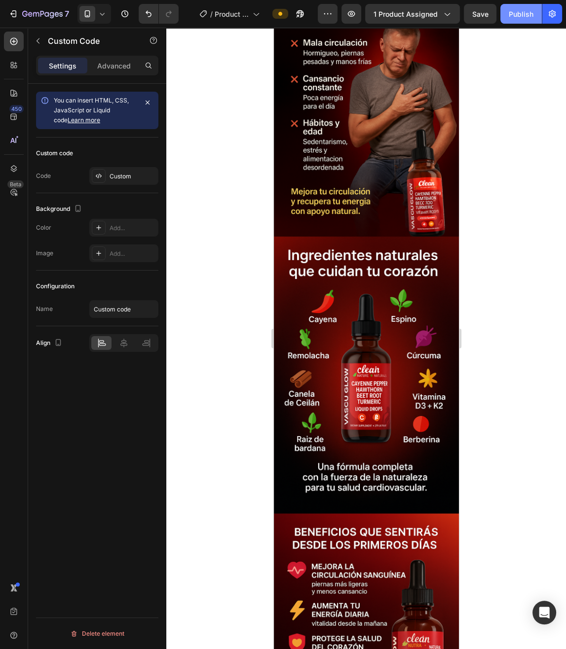
click at [519, 14] on div "Publish" at bounding box center [520, 14] width 25 height 10
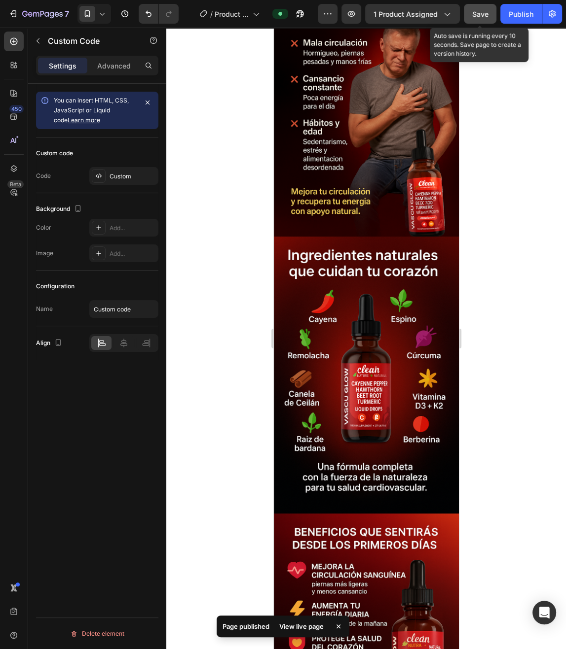
click at [487, 15] on span "Save" at bounding box center [480, 14] width 16 height 8
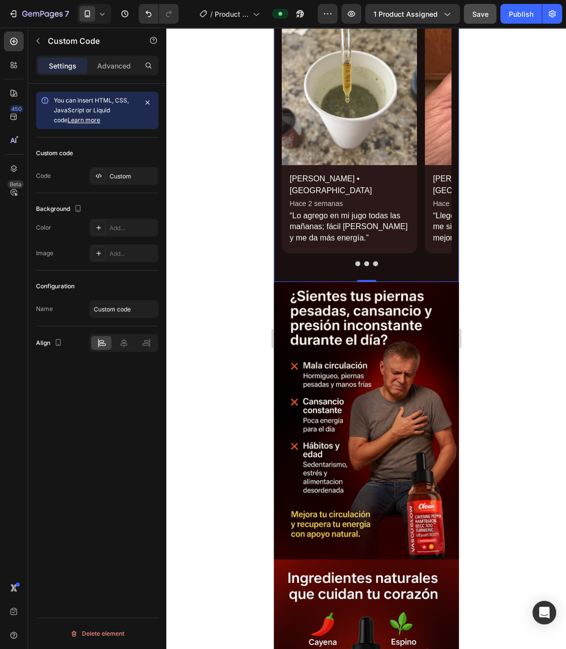
scroll to position [0, 0]
